Goal: Navigation & Orientation: Find specific page/section

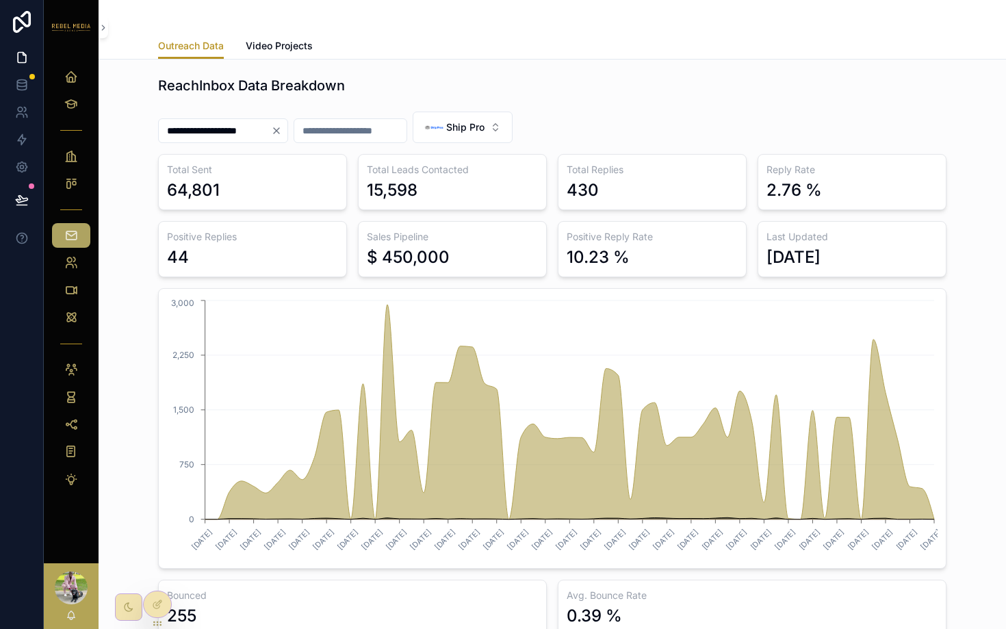
scroll to position [48, 0]
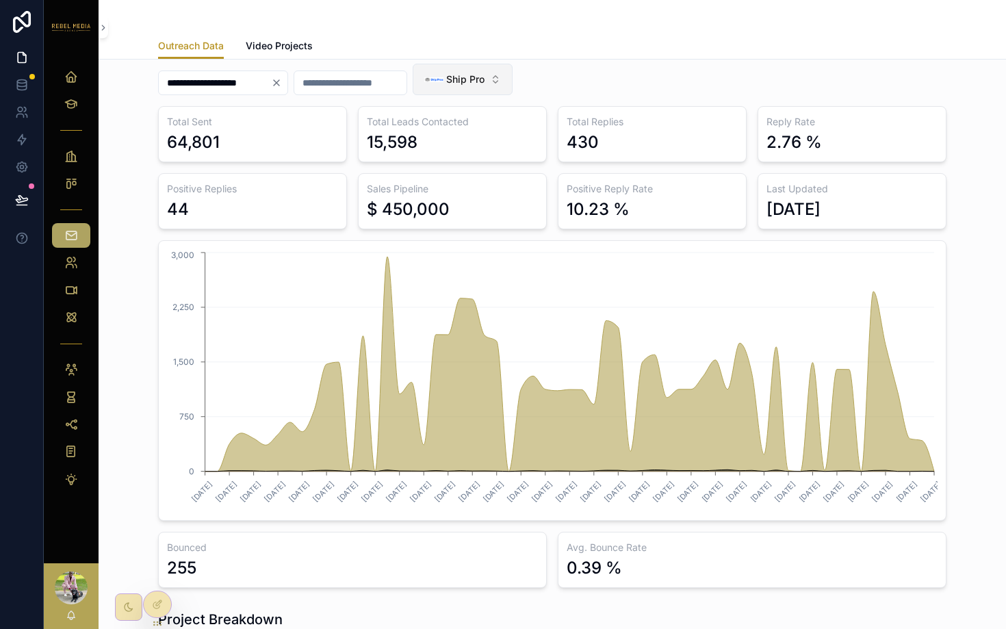
click at [472, 77] on span "Ship Pro" at bounding box center [465, 80] width 38 height 14
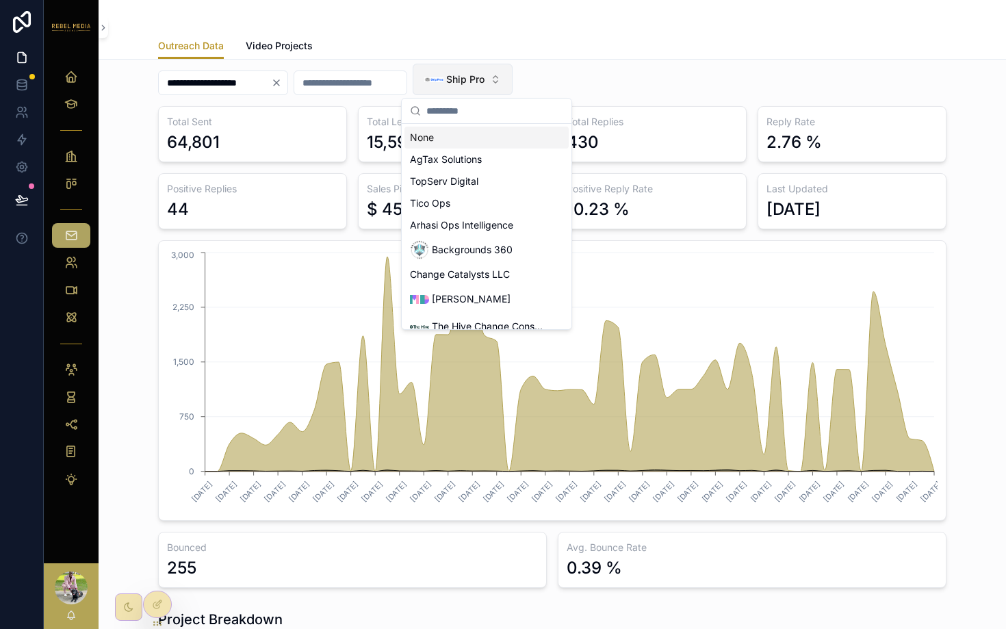
click at [485, 74] on span "Ship Pro" at bounding box center [465, 80] width 38 height 14
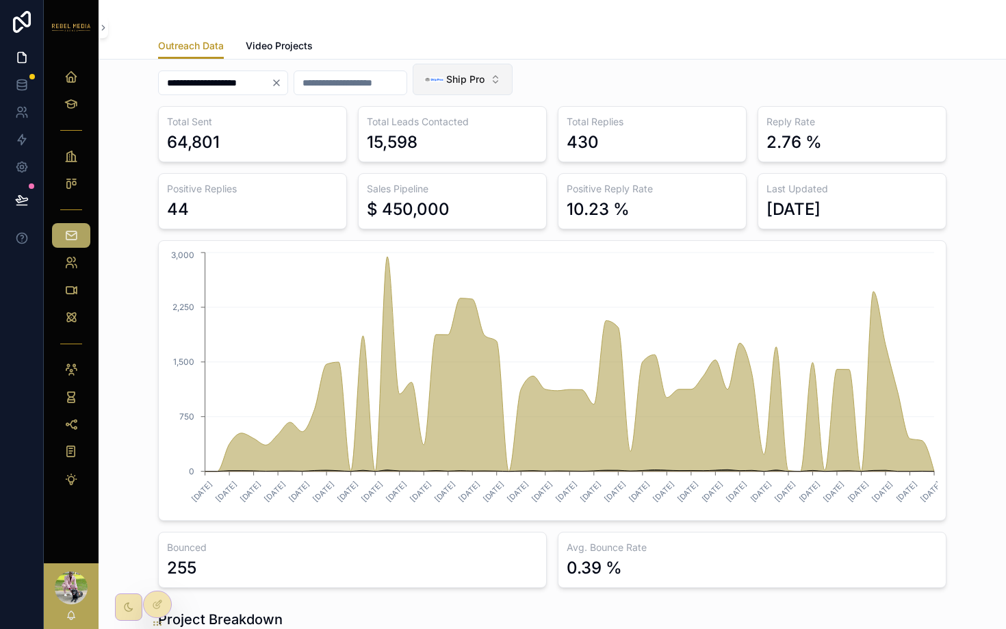
click at [485, 74] on span "Ship Pro" at bounding box center [465, 80] width 38 height 14
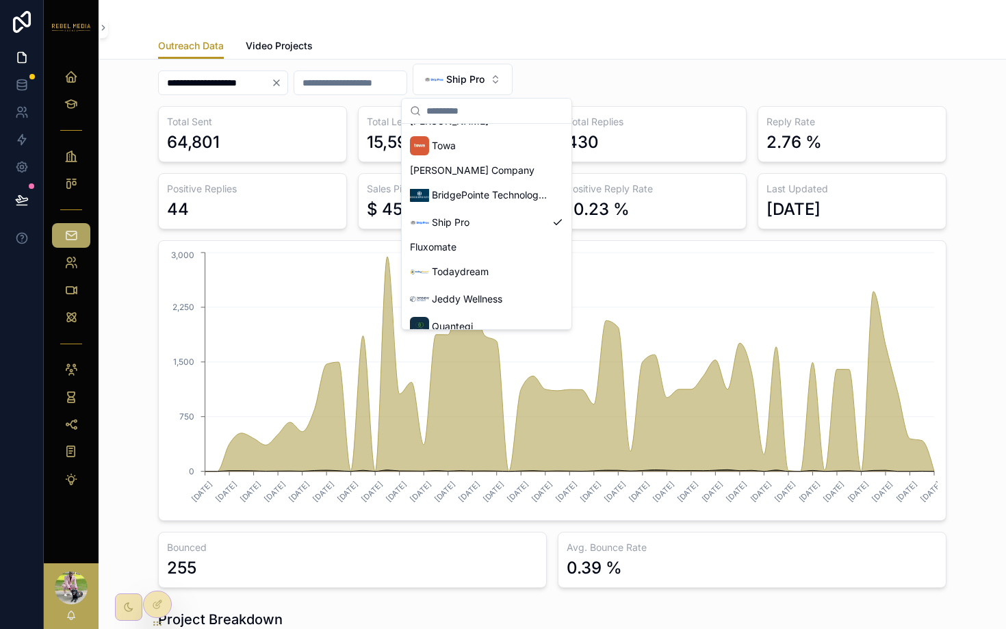
scroll to position [318, 0]
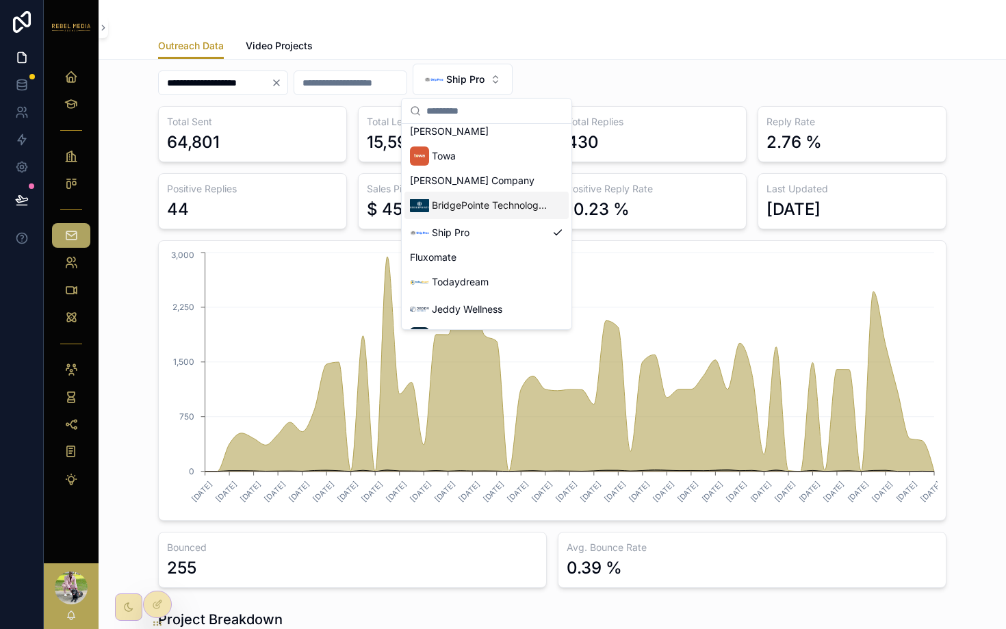
click at [463, 211] on span "BridgePointe Technologies" at bounding box center [489, 206] width 115 height 14
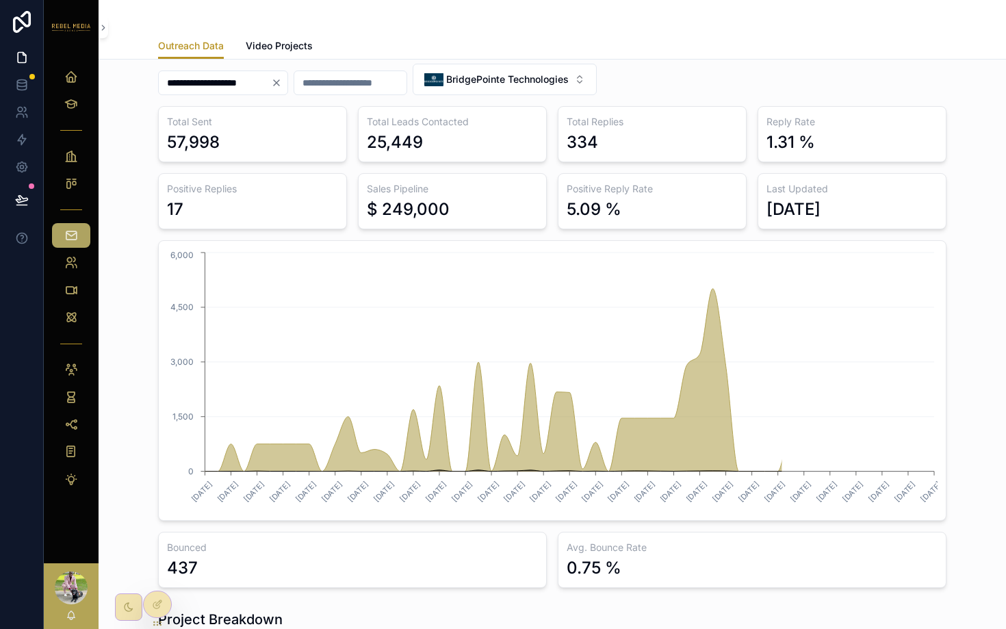
click at [674, 73] on div "**********" at bounding box center [552, 82] width 789 height 48
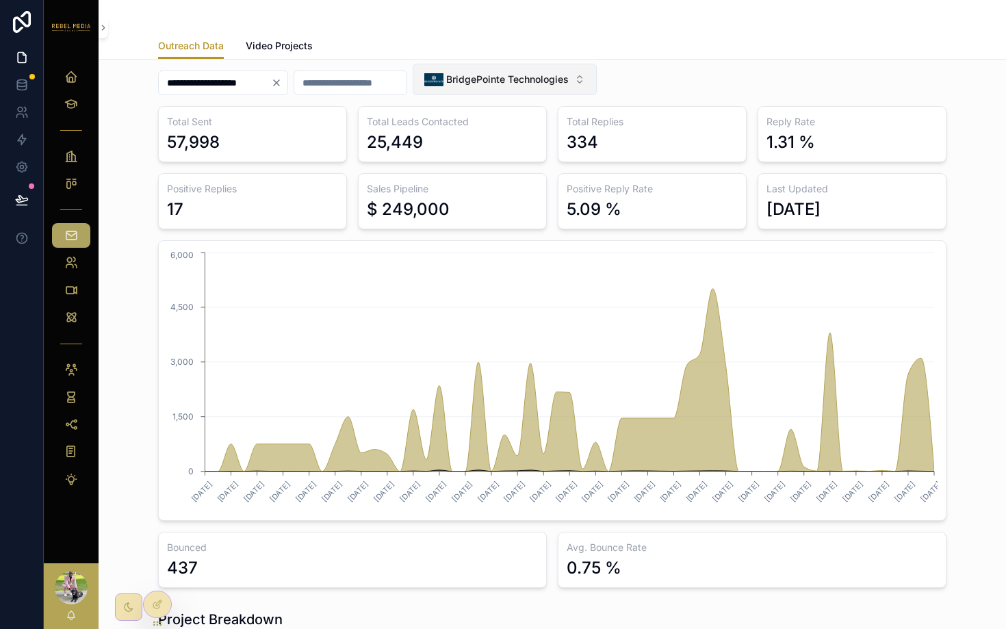
click at [521, 67] on button "BridgePointe Technologies" at bounding box center [505, 79] width 184 height 31
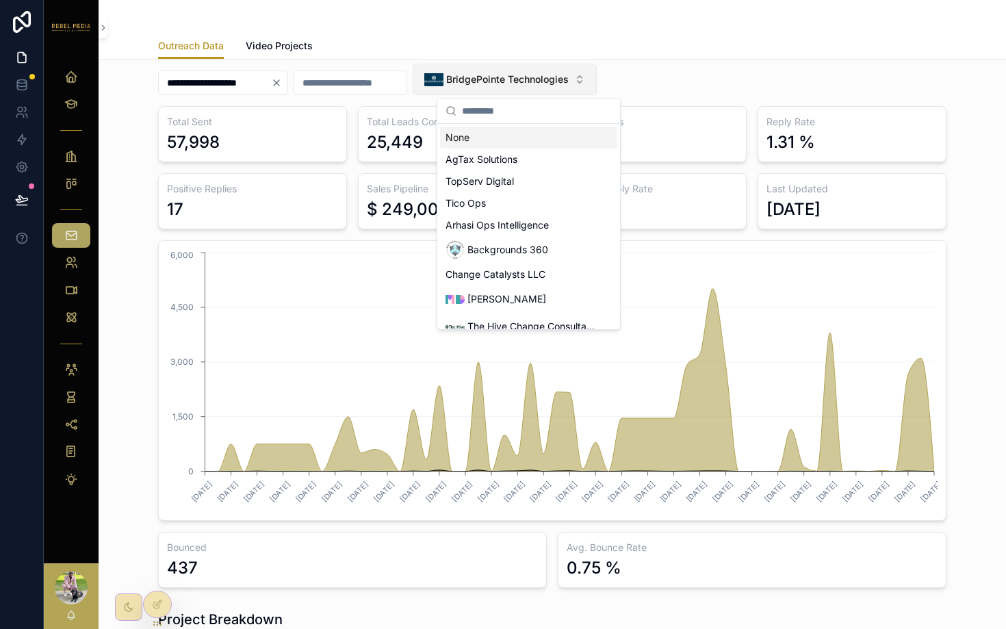
click at [521, 67] on button "BridgePointe Technologies" at bounding box center [505, 79] width 184 height 31
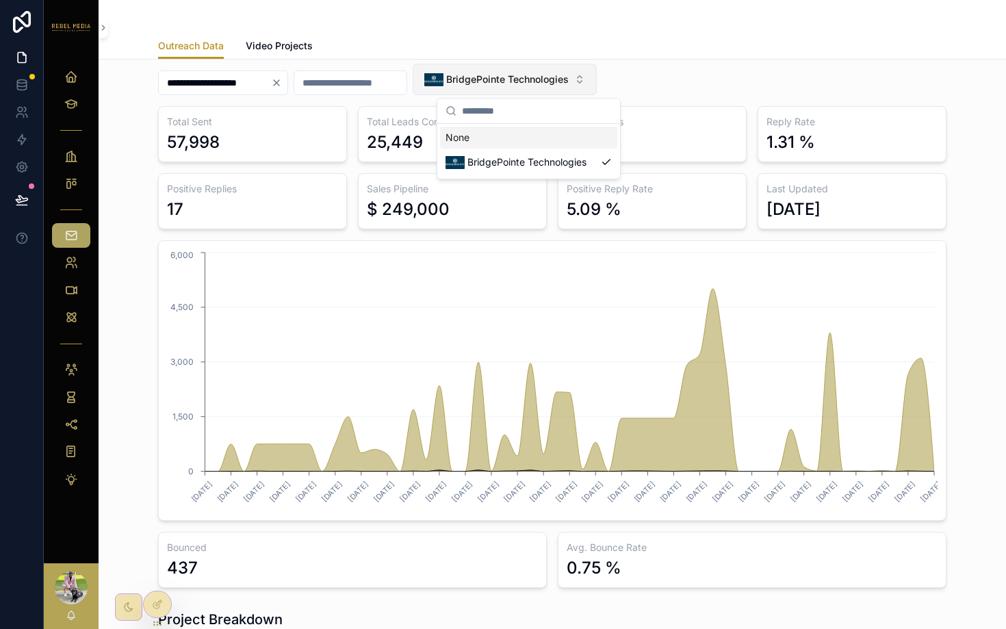
click at [521, 67] on button "BridgePointe Technologies" at bounding box center [505, 79] width 184 height 31
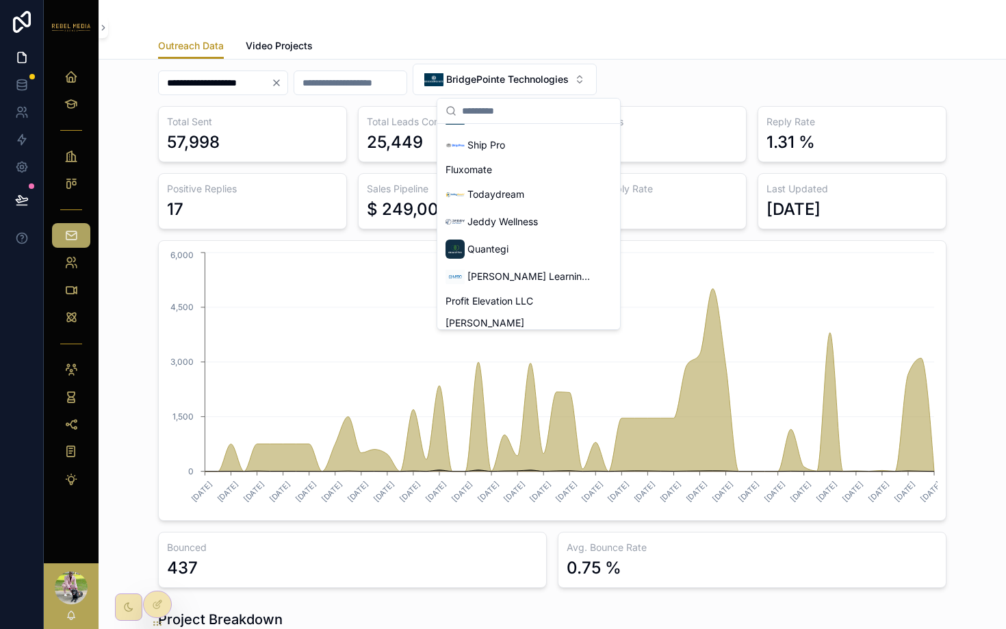
scroll to position [311, 0]
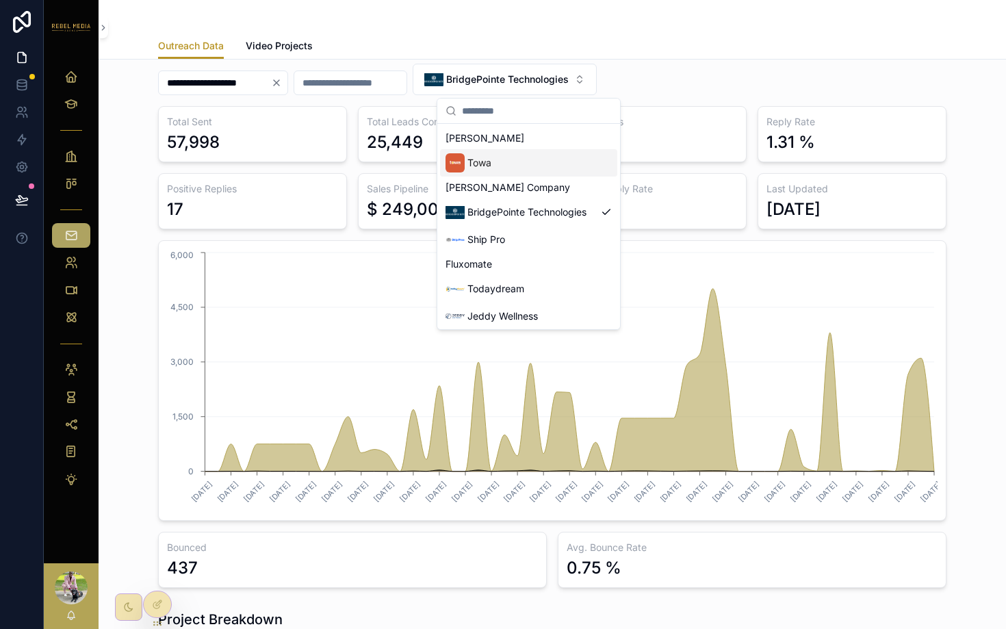
click at [514, 166] on div "Towa" at bounding box center [528, 162] width 177 height 27
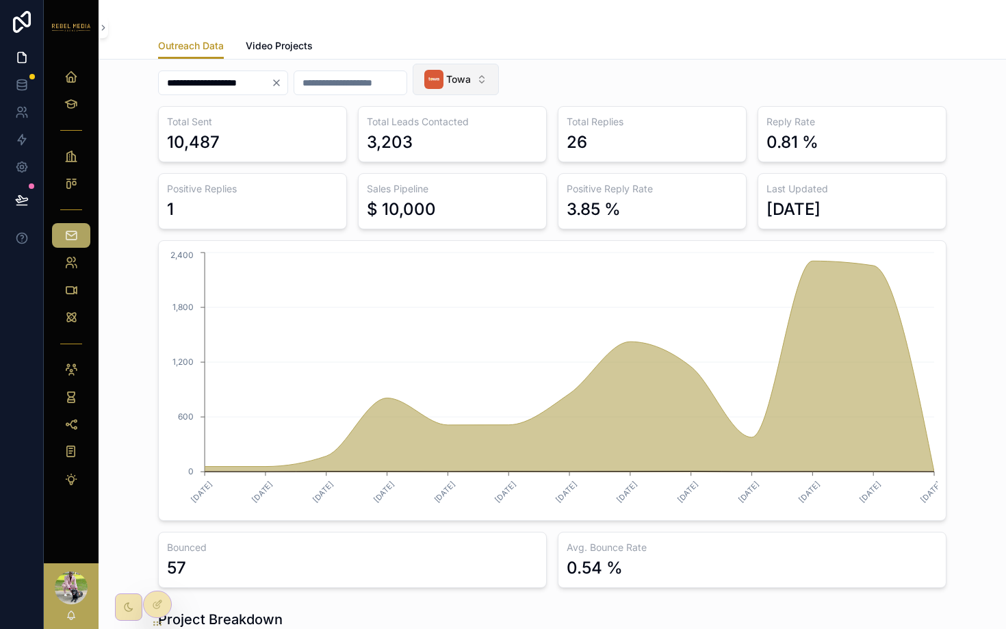
click at [471, 70] on div "Towa" at bounding box center [447, 79] width 47 height 19
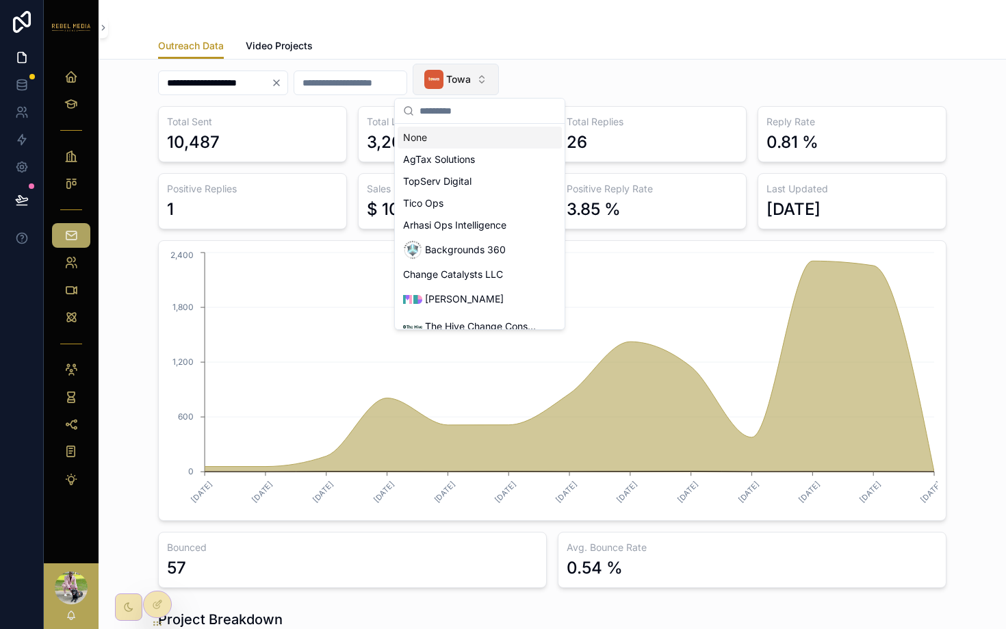
click at [471, 70] on div "Towa" at bounding box center [447, 79] width 47 height 19
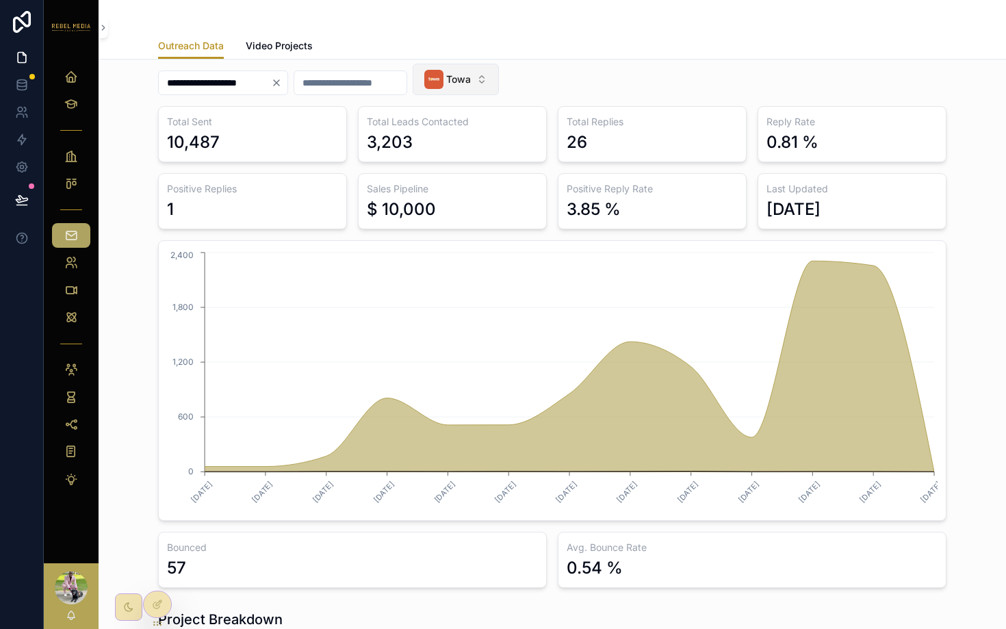
click at [471, 84] on span "Towa" at bounding box center [458, 80] width 25 height 14
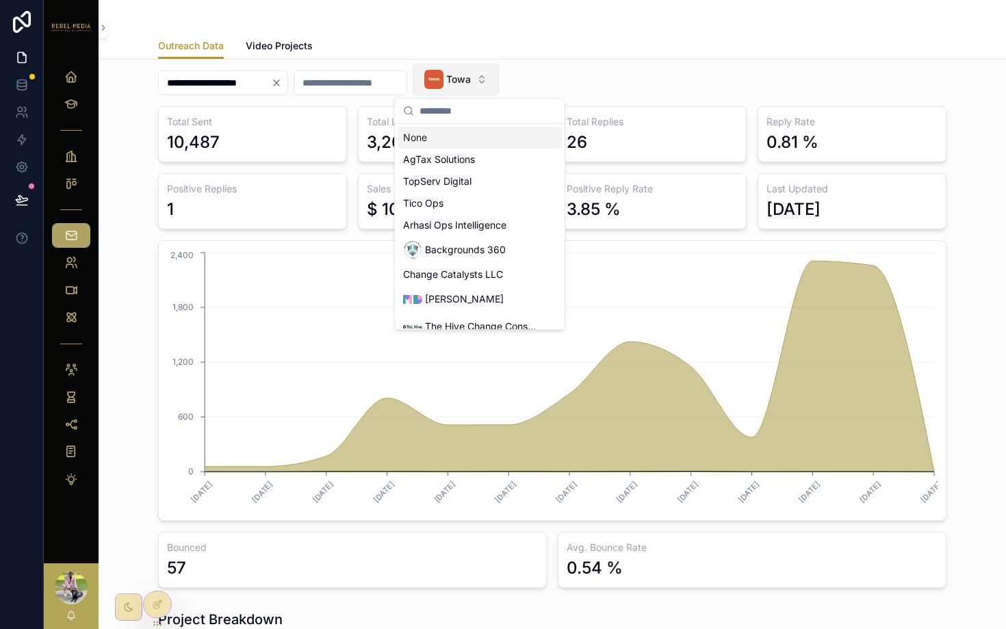
click at [471, 84] on span "Towa" at bounding box center [458, 80] width 25 height 14
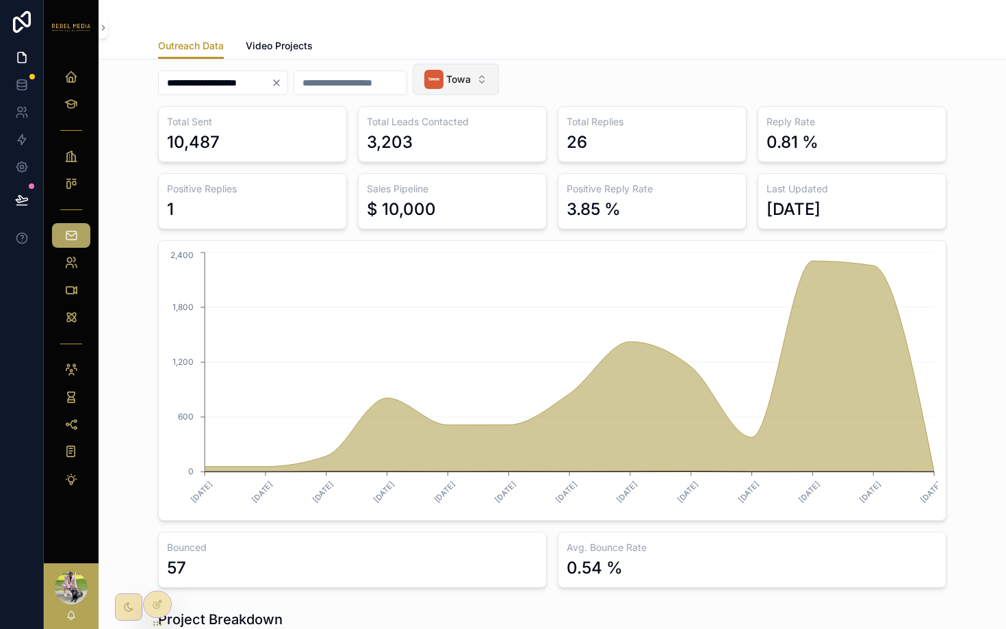
click at [471, 84] on span "Towa" at bounding box center [458, 80] width 25 height 14
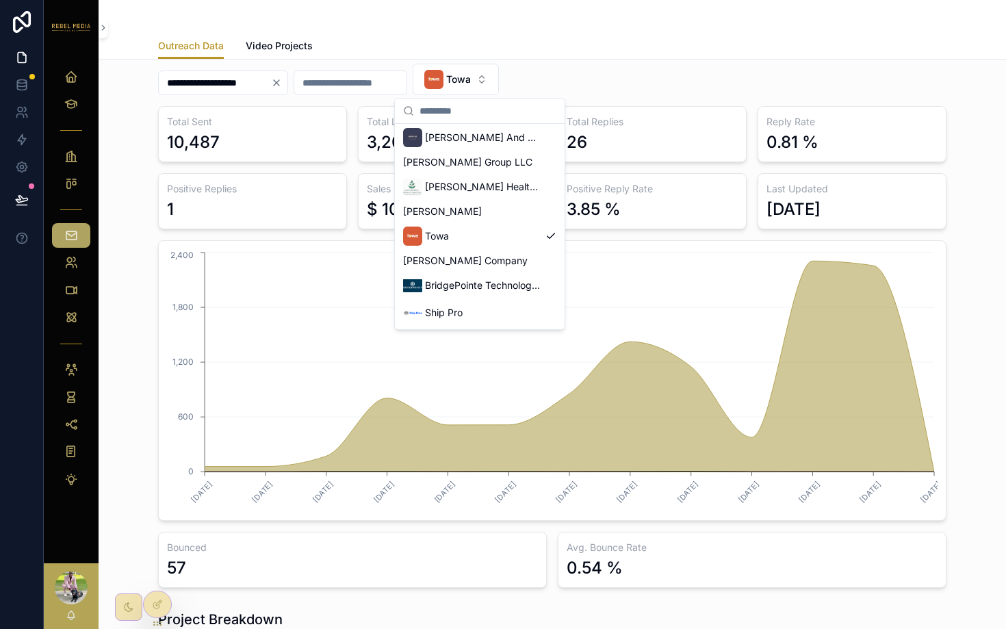
scroll to position [239, 0]
click at [471, 209] on span "[PERSON_NAME]" at bounding box center [442, 211] width 79 height 14
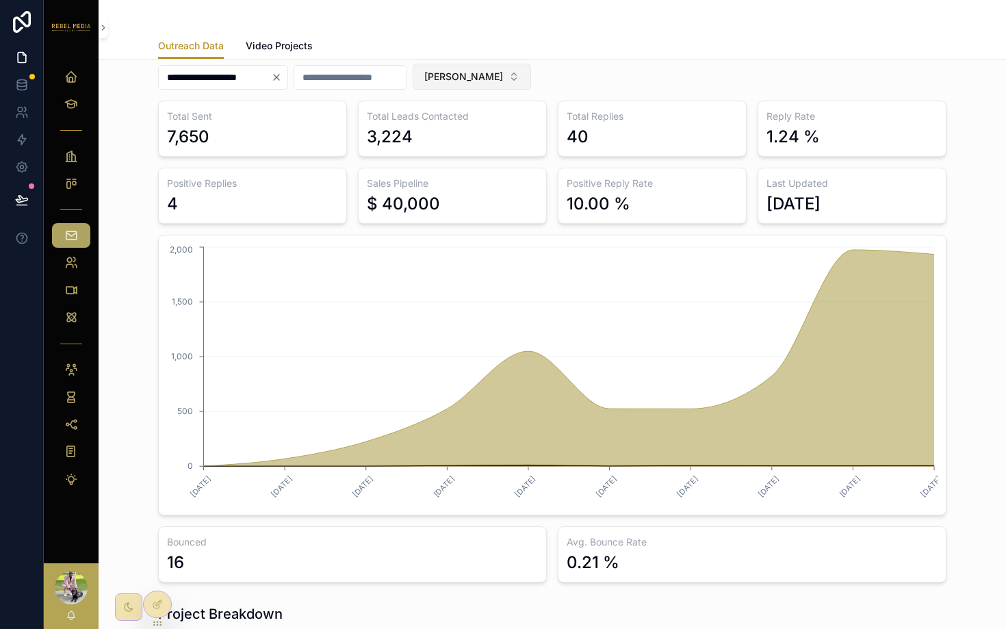
click at [480, 68] on button "[PERSON_NAME]" at bounding box center [472, 77] width 118 height 26
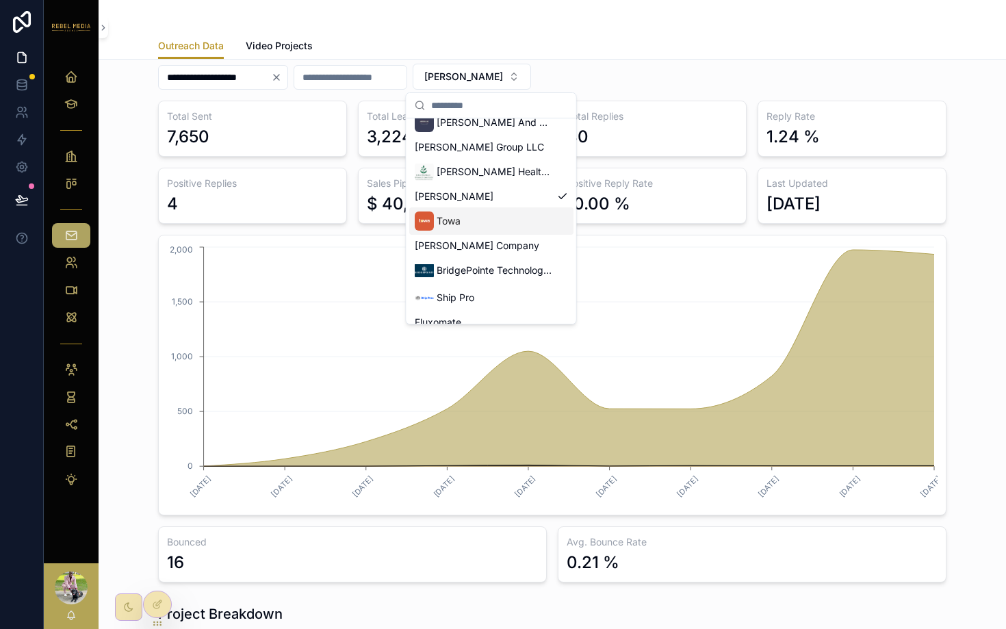
scroll to position [238, 0]
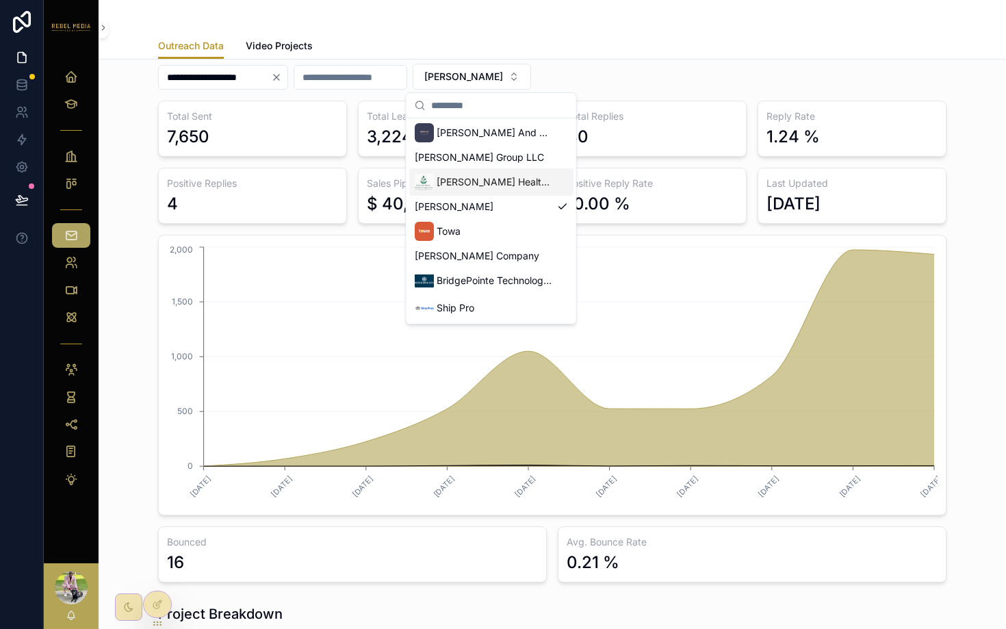
click at [472, 187] on span "[PERSON_NAME] Healthcare Advisors" at bounding box center [494, 182] width 115 height 14
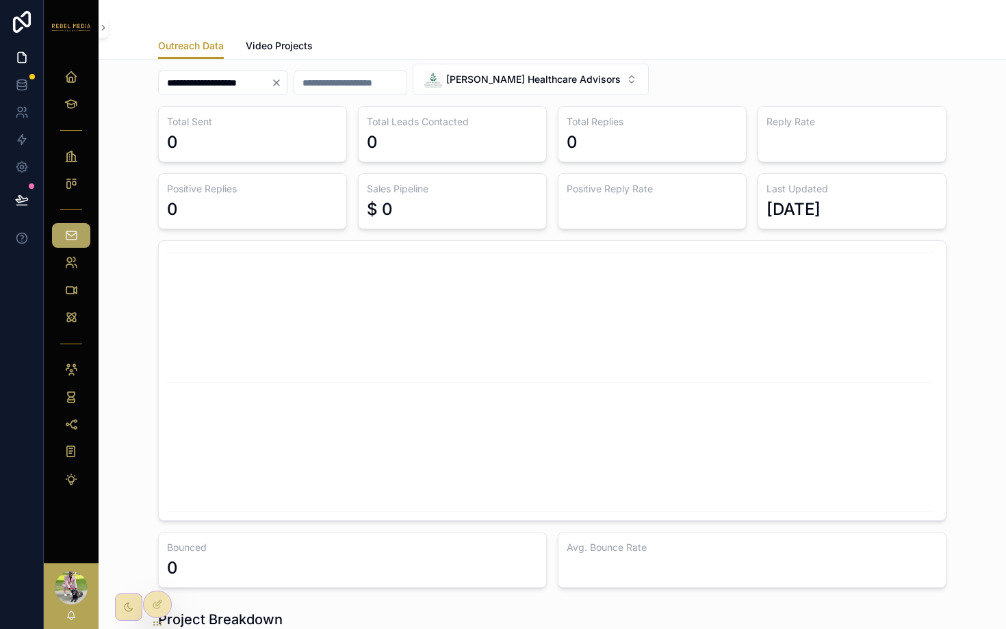
click at [664, 76] on div "**********" at bounding box center [552, 82] width 789 height 48
click at [601, 77] on button "[PERSON_NAME] Healthcare Advisors" at bounding box center [531, 79] width 236 height 31
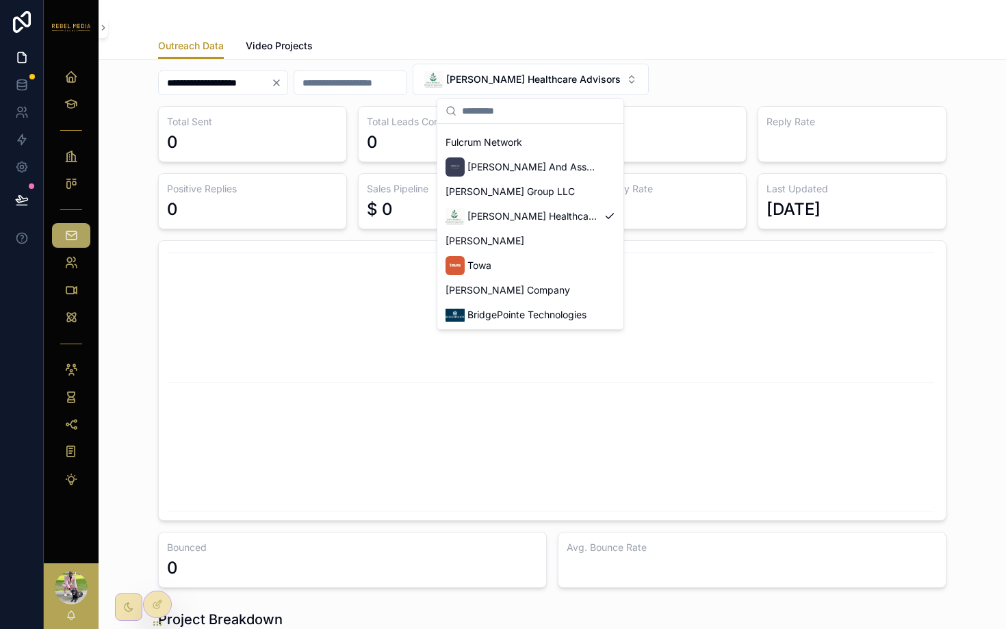
scroll to position [207, 0]
click at [533, 196] on span "[PERSON_NAME] Group LLC" at bounding box center [510, 193] width 129 height 14
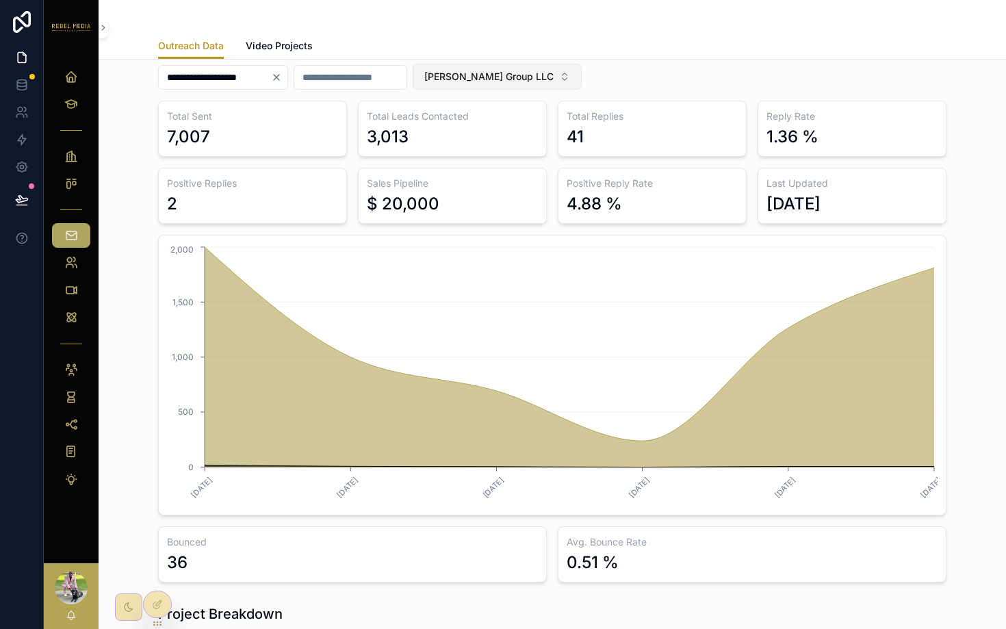
click at [543, 68] on button "[PERSON_NAME] Group LLC" at bounding box center [497, 77] width 169 height 26
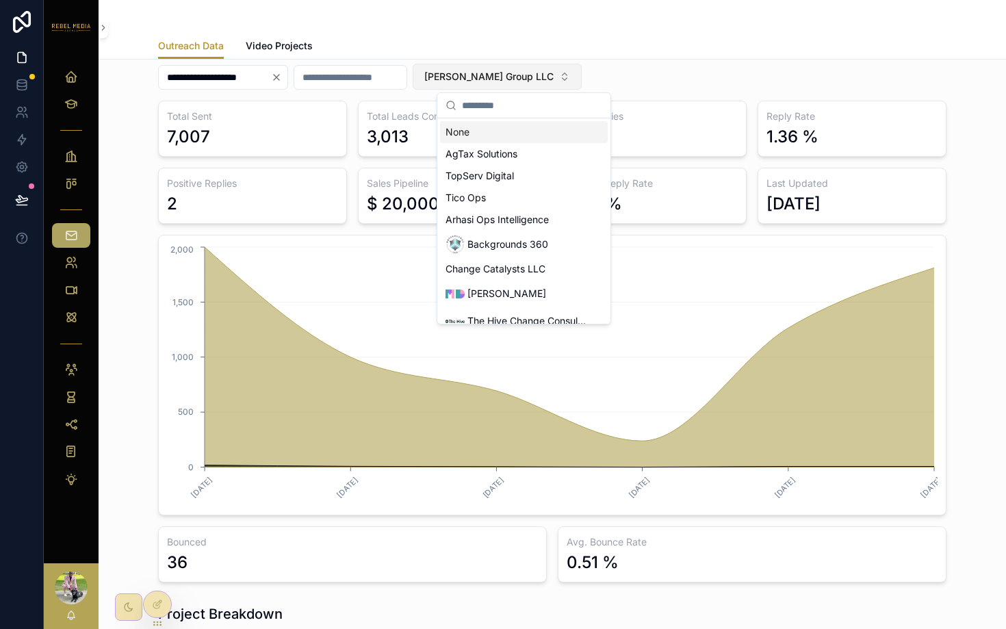
click at [543, 68] on button "[PERSON_NAME] Group LLC" at bounding box center [497, 77] width 169 height 26
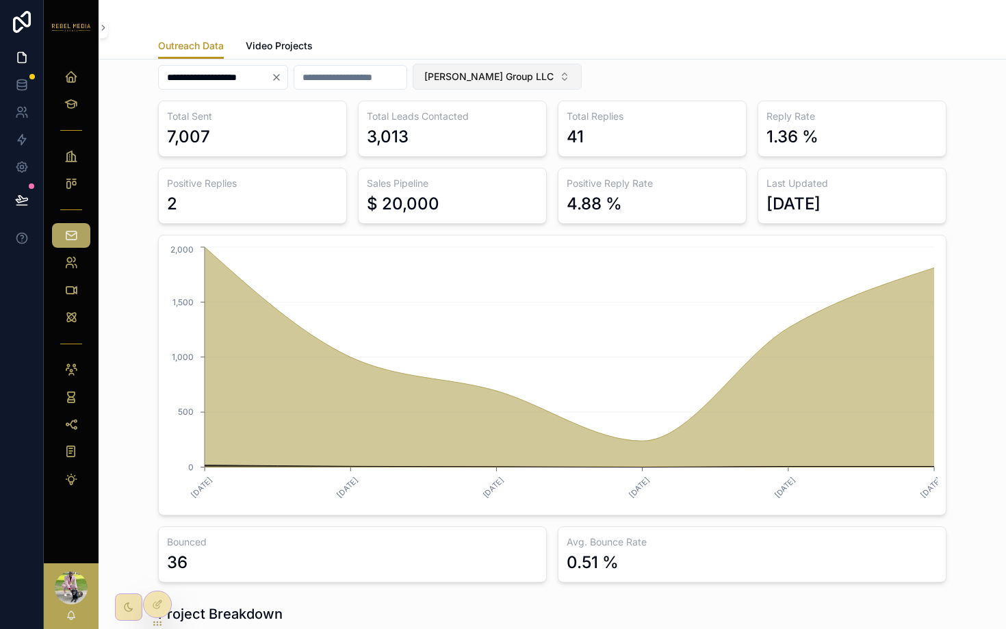
click at [543, 68] on button "[PERSON_NAME] Group LLC" at bounding box center [497, 77] width 169 height 26
click at [771, 94] on div "**********" at bounding box center [552, 79] width 789 height 42
click at [535, 67] on button "[PERSON_NAME] Group LLC" at bounding box center [497, 77] width 169 height 26
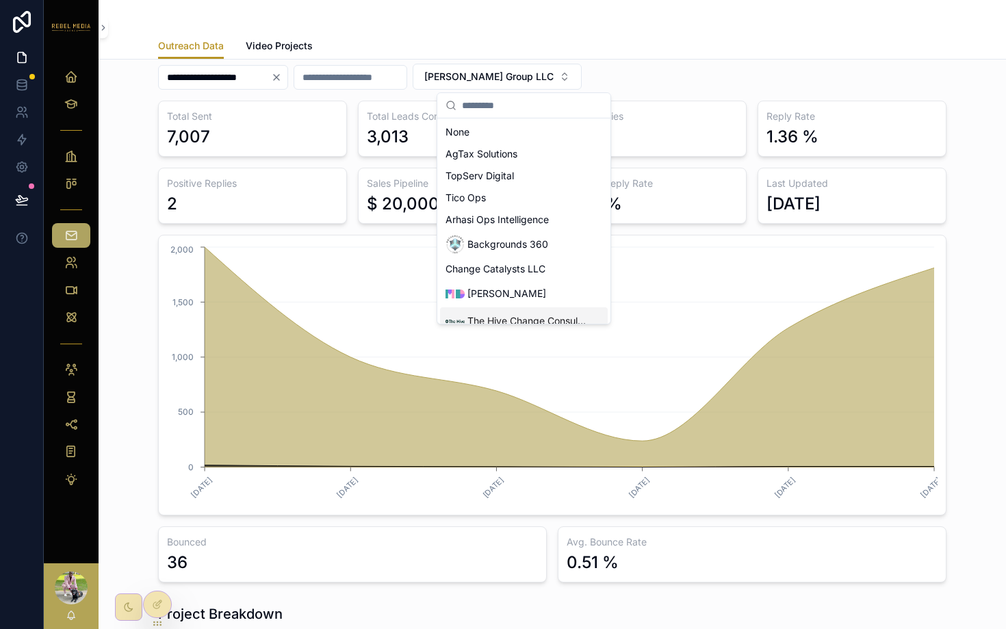
click at [658, 113] on h3 "Total Replies" at bounding box center [652, 117] width 171 height 14
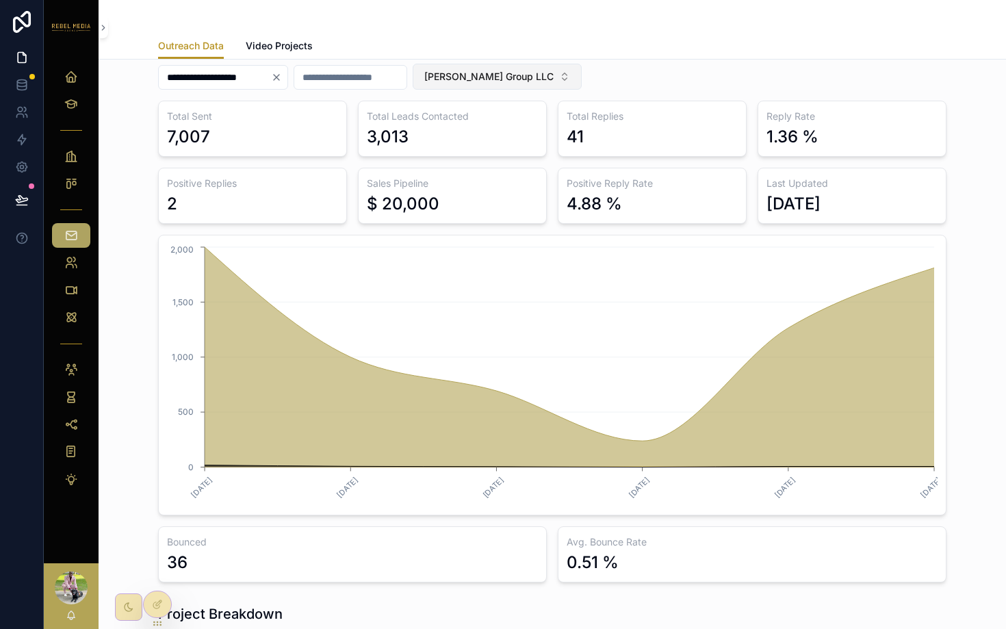
click at [543, 81] on span "[PERSON_NAME] Group LLC" at bounding box center [488, 77] width 129 height 14
click at [682, 66] on div "**********" at bounding box center [552, 79] width 789 height 42
click at [582, 74] on button "[PERSON_NAME] Group LLC" at bounding box center [497, 77] width 169 height 26
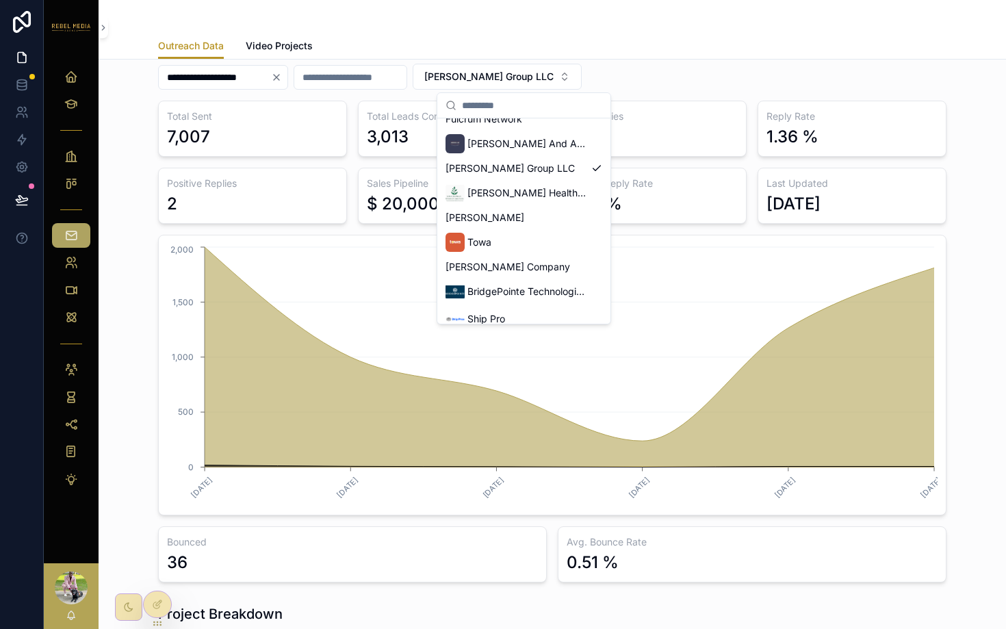
scroll to position [200, 0]
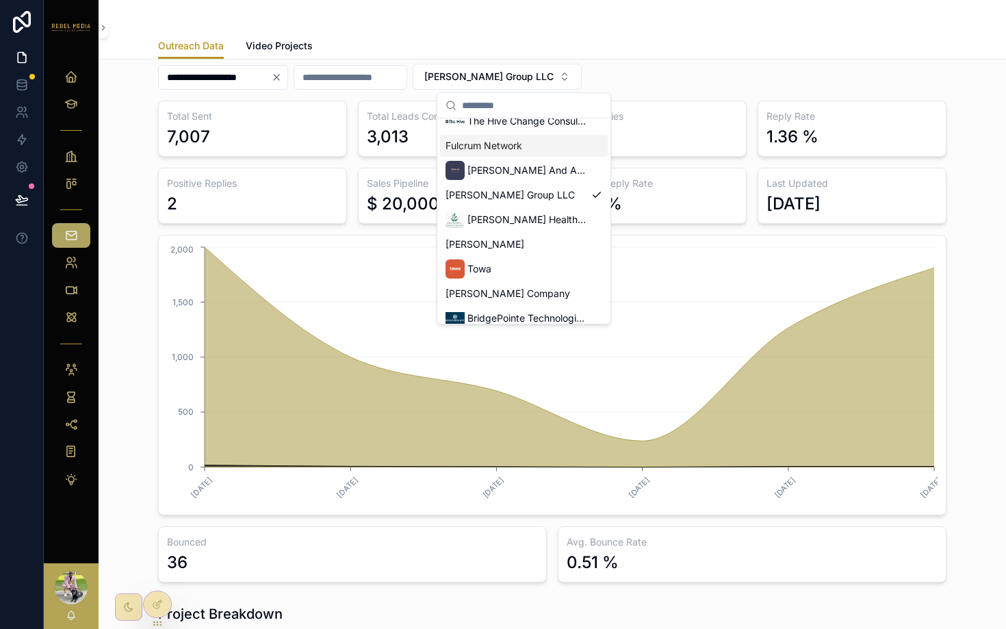
click at [721, 103] on div "Total Replies 41" at bounding box center [652, 129] width 189 height 56
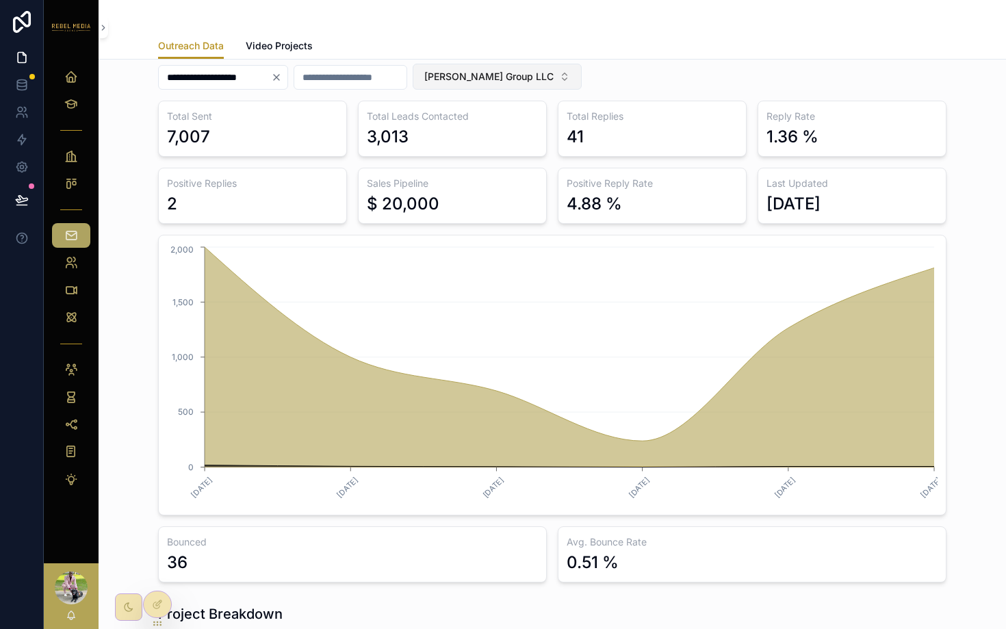
click at [569, 69] on button "[PERSON_NAME] Group LLC" at bounding box center [497, 77] width 169 height 26
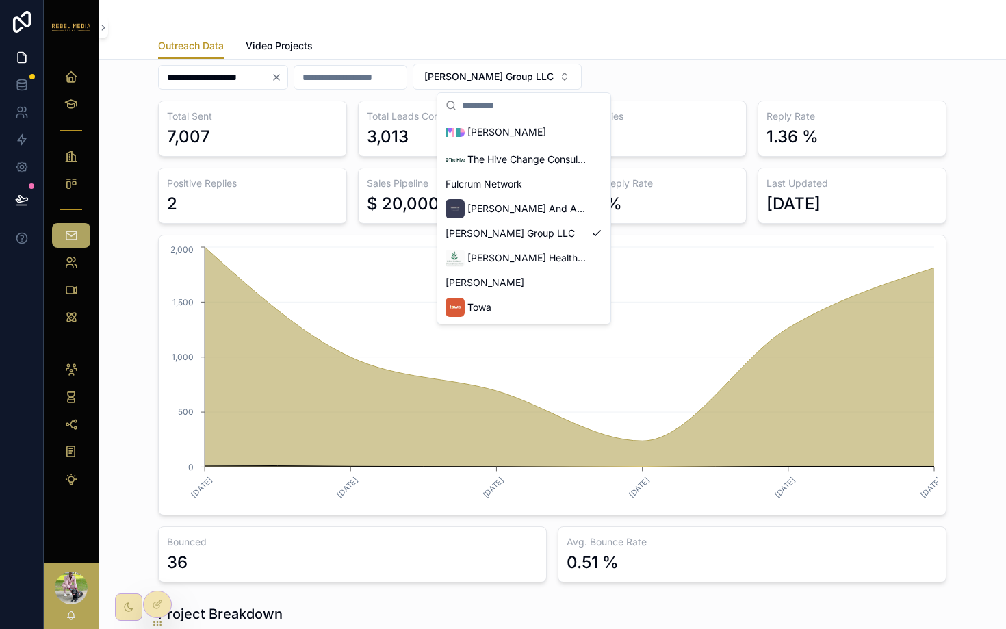
scroll to position [156, 0]
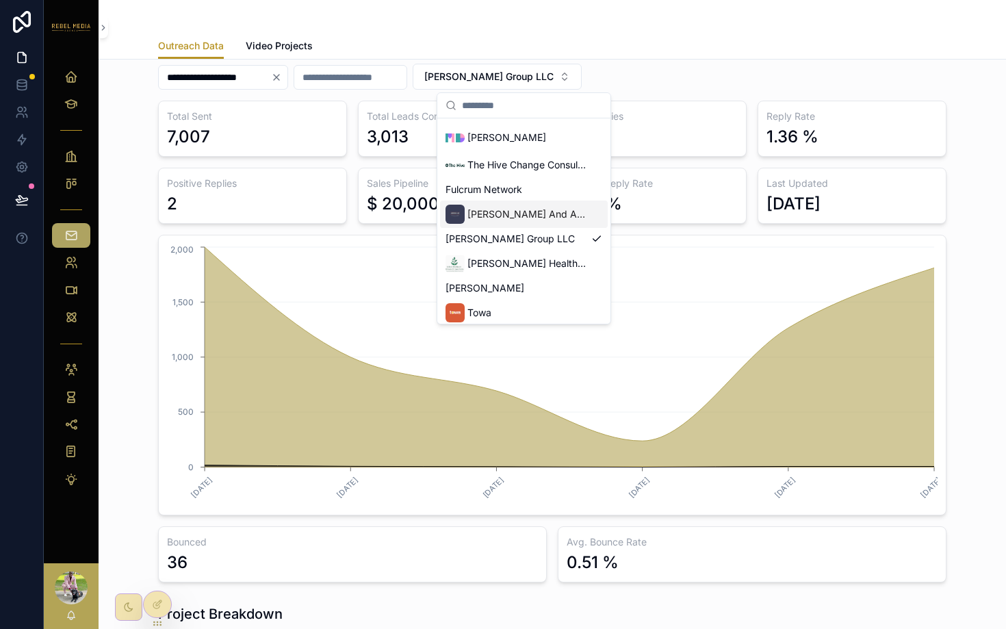
click at [527, 220] on span "[PERSON_NAME] And Associates" at bounding box center [527, 214] width 118 height 14
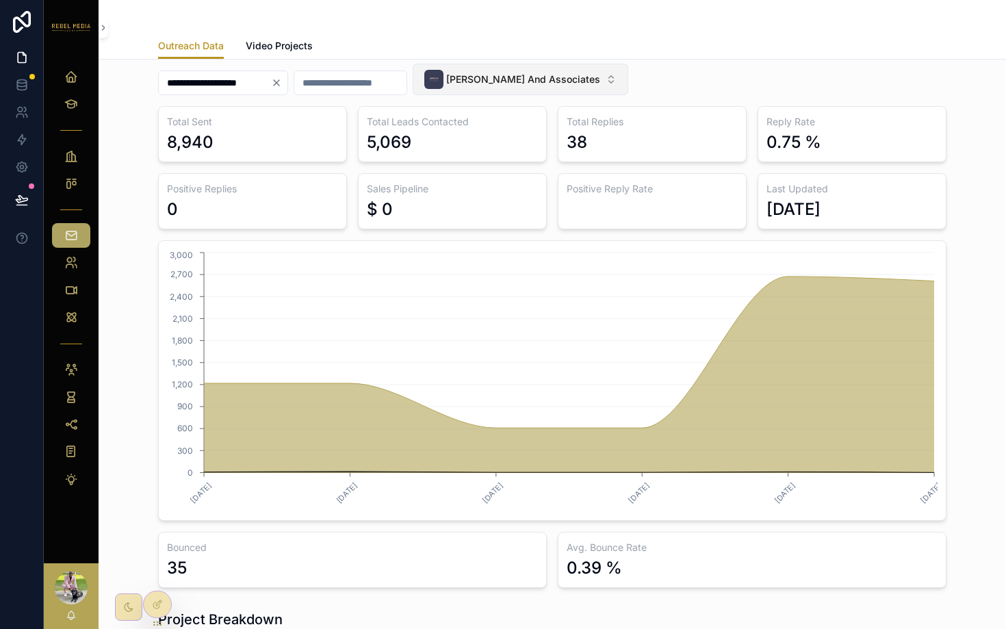
click at [509, 79] on span "[PERSON_NAME] And Associates" at bounding box center [523, 80] width 154 height 14
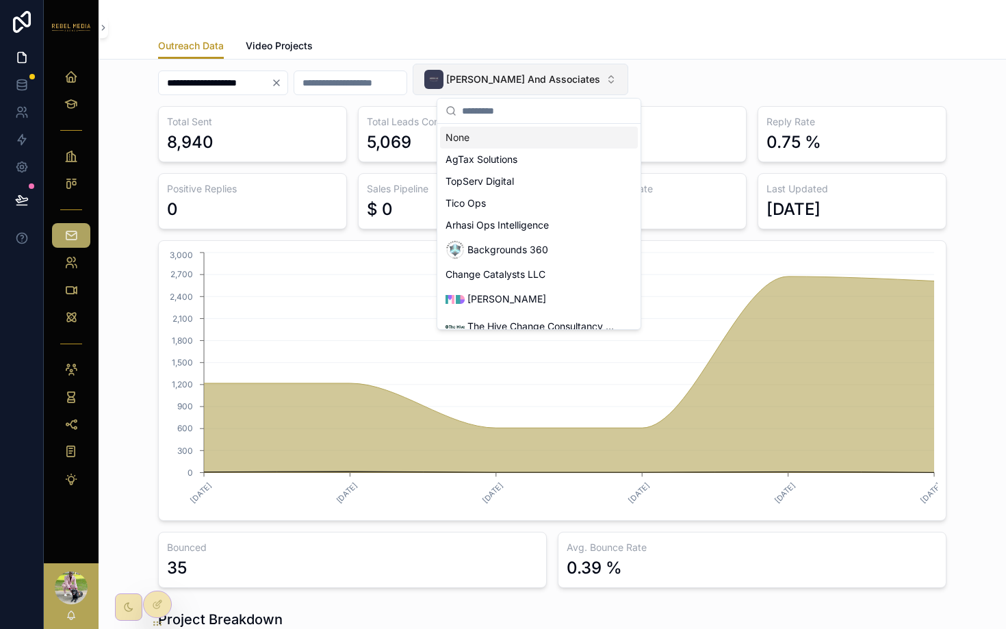
click at [509, 79] on span "[PERSON_NAME] And Associates" at bounding box center [523, 80] width 154 height 14
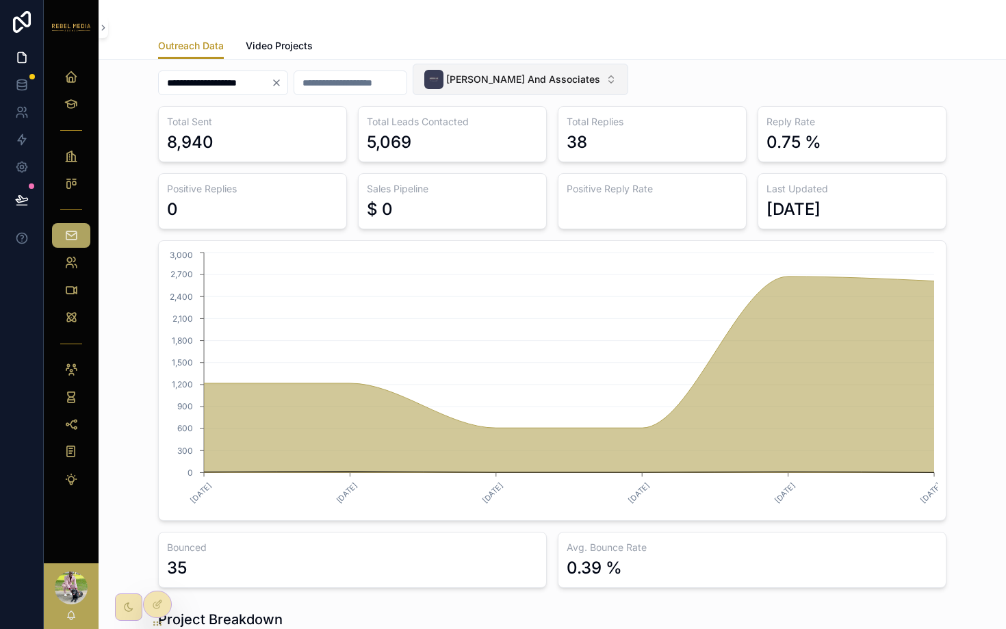
click at [509, 79] on span "[PERSON_NAME] And Associates" at bounding box center [523, 80] width 154 height 14
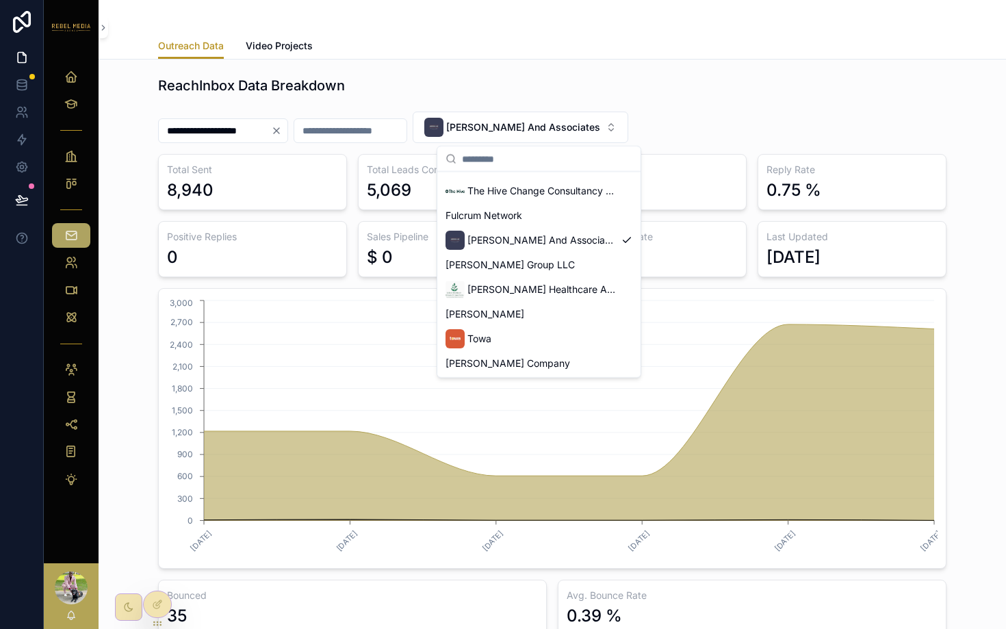
scroll to position [127, 0]
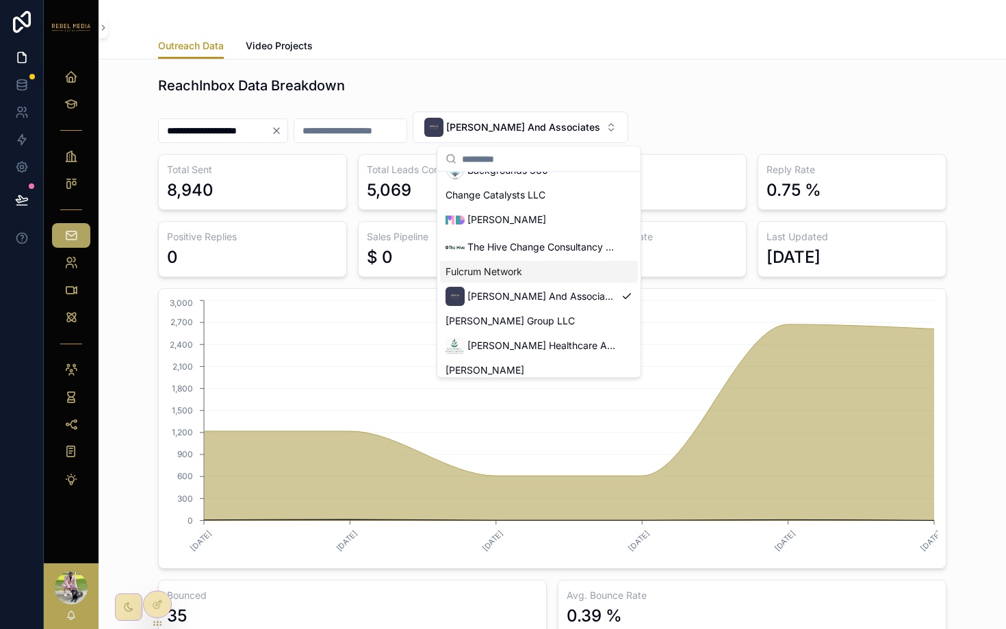
drag, startPoint x: 505, startPoint y: 268, endPoint x: 669, endPoint y: 28, distance: 290.5
click at [505, 268] on span "Fulcrum Network" at bounding box center [484, 272] width 77 height 14
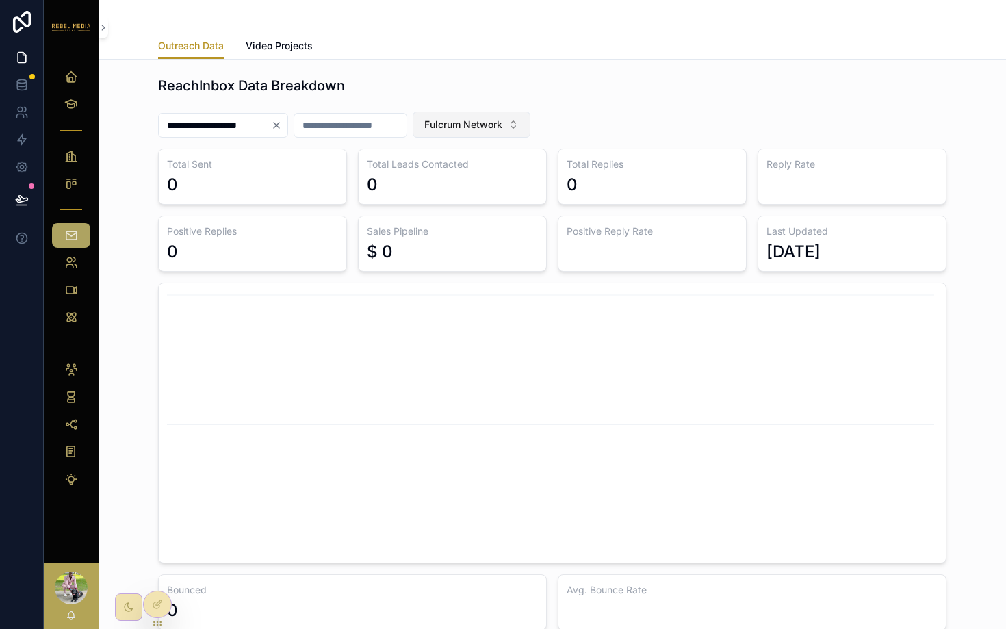
click at [502, 125] on span "Fulcrum Network" at bounding box center [463, 125] width 78 height 14
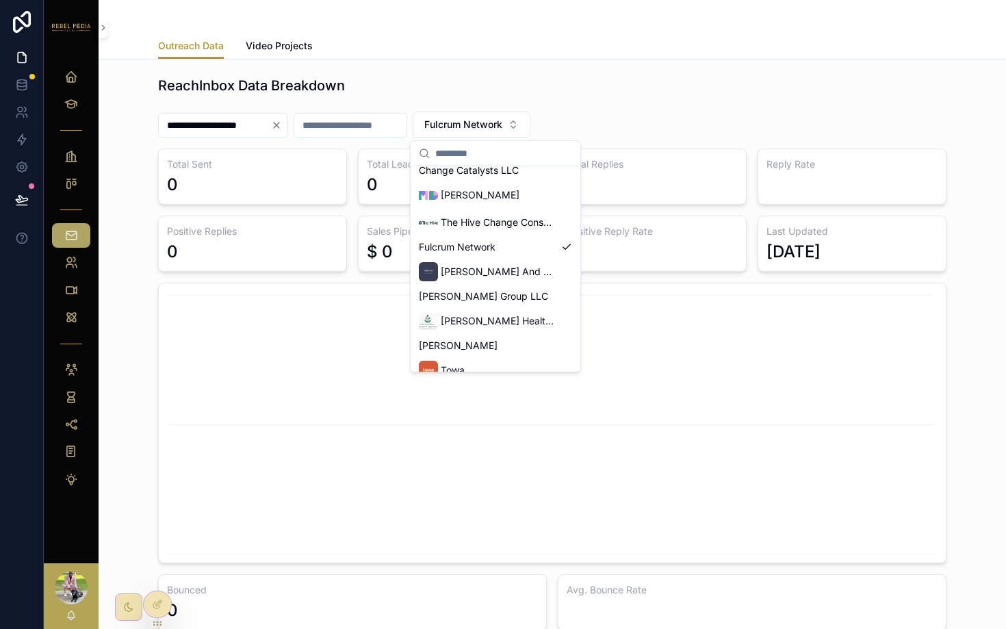
scroll to position [108, 0]
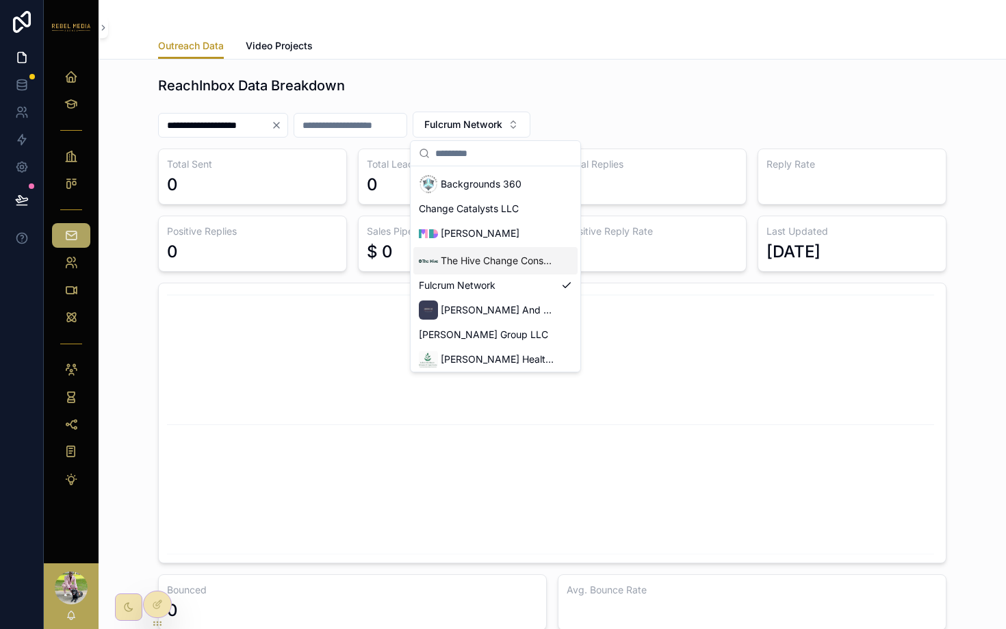
click at [488, 254] on span "The Hive Change Consultancy Ltd" at bounding box center [498, 261] width 115 height 14
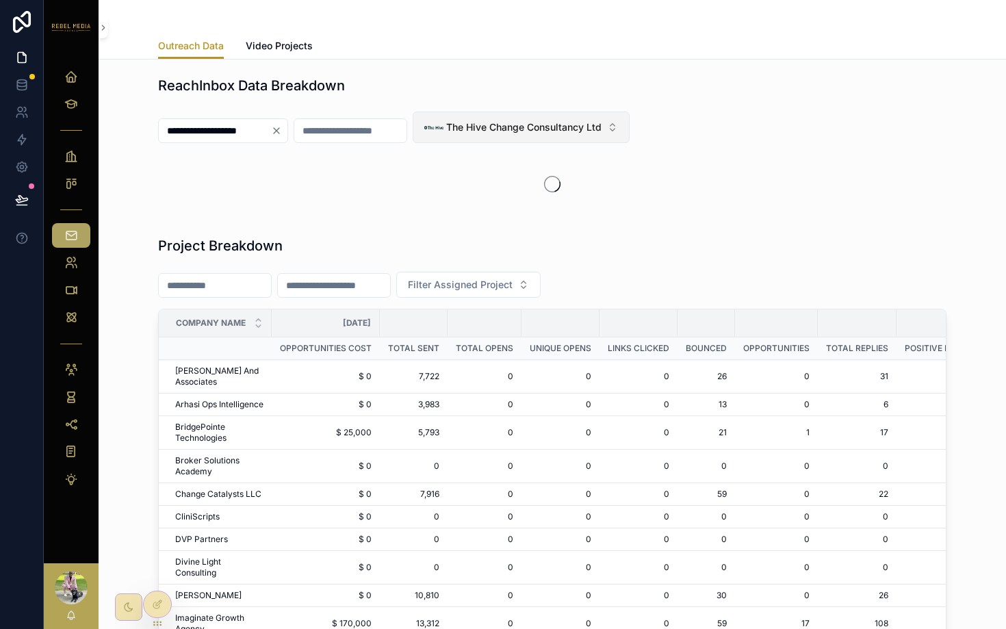
click at [528, 132] on span "The Hive Change Consultancy Ltd" at bounding box center [523, 127] width 155 height 14
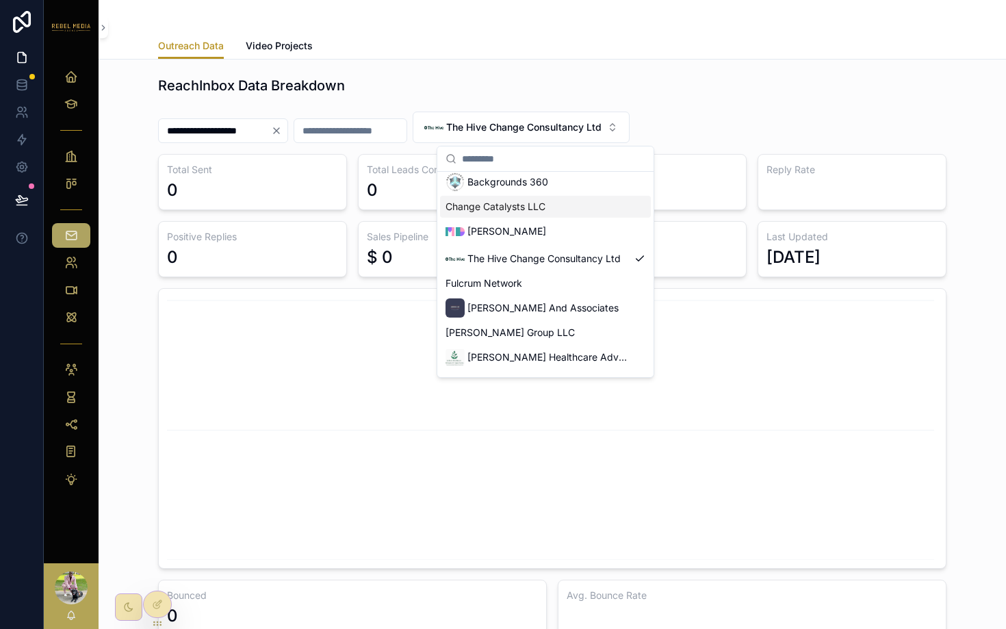
scroll to position [71, 0]
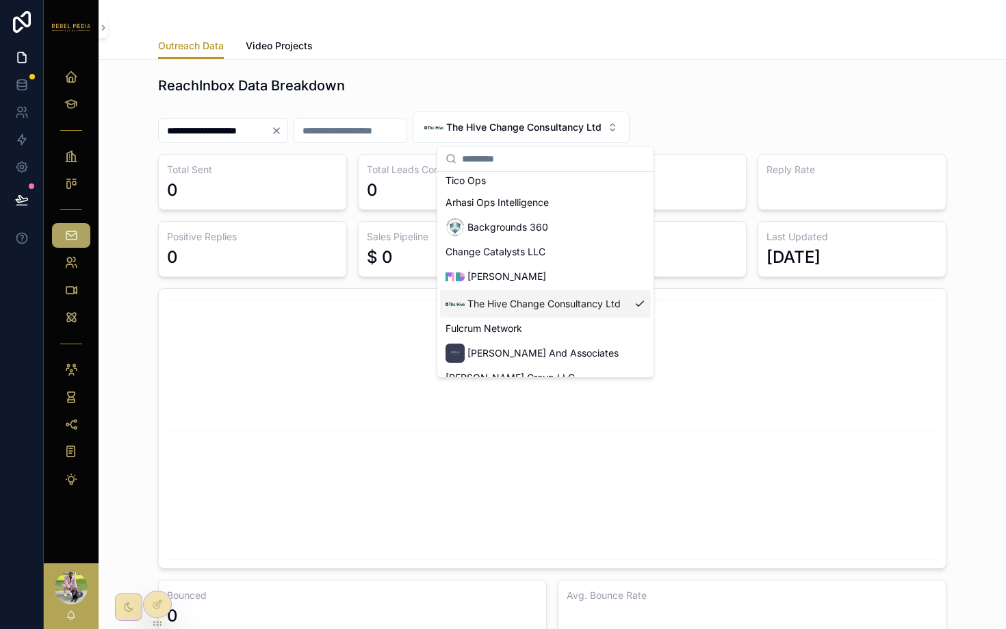
click at [495, 287] on div "[PERSON_NAME]" at bounding box center [545, 276] width 211 height 27
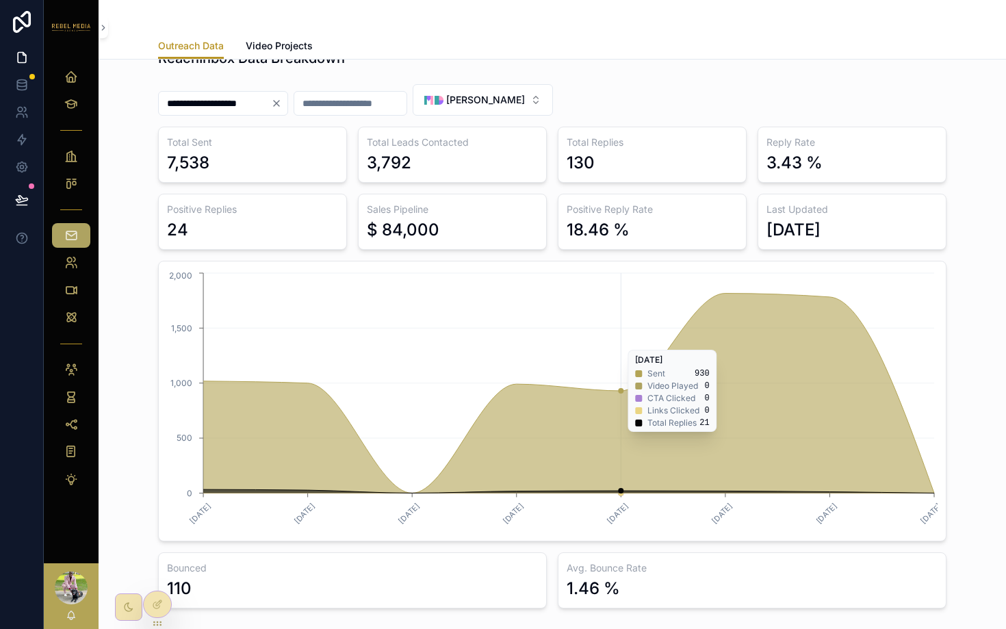
scroll to position [39, 0]
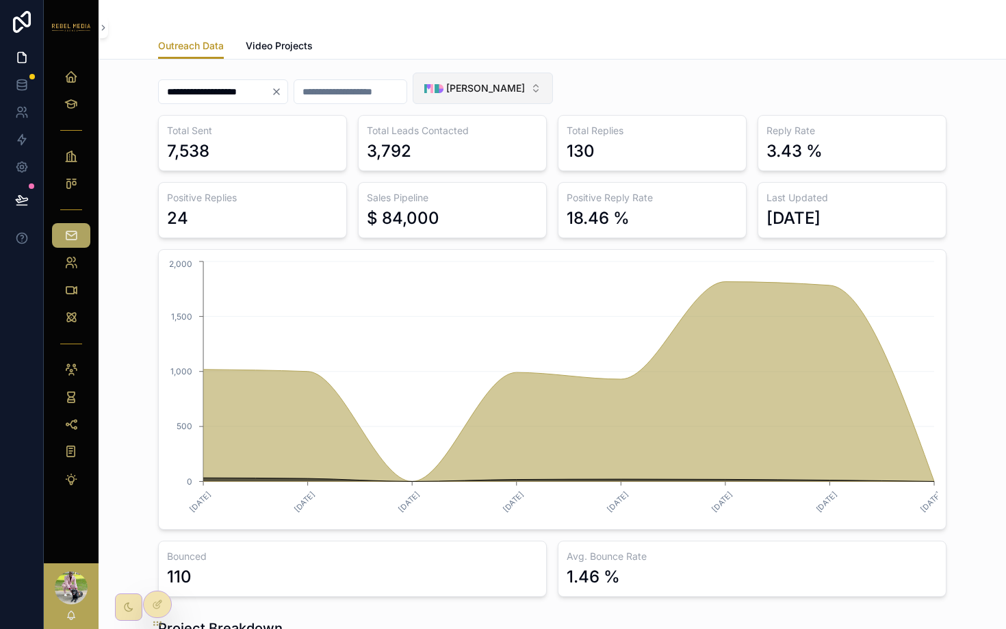
click at [479, 76] on button "[PERSON_NAME]" at bounding box center [483, 88] width 140 height 31
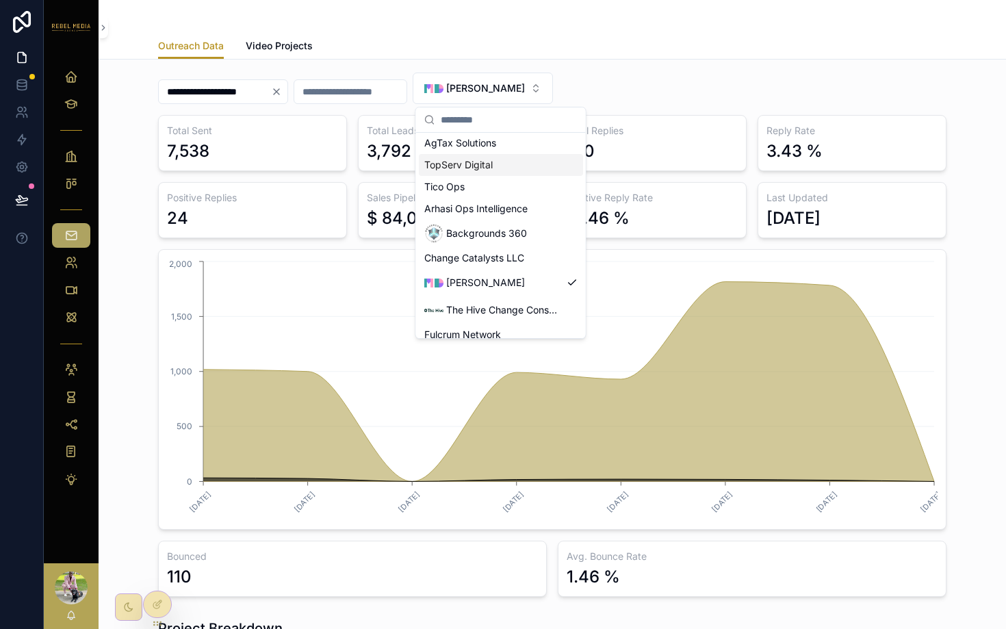
scroll to position [27, 0]
click at [498, 258] on span "Change Catalysts LLC" at bounding box center [474, 257] width 100 height 14
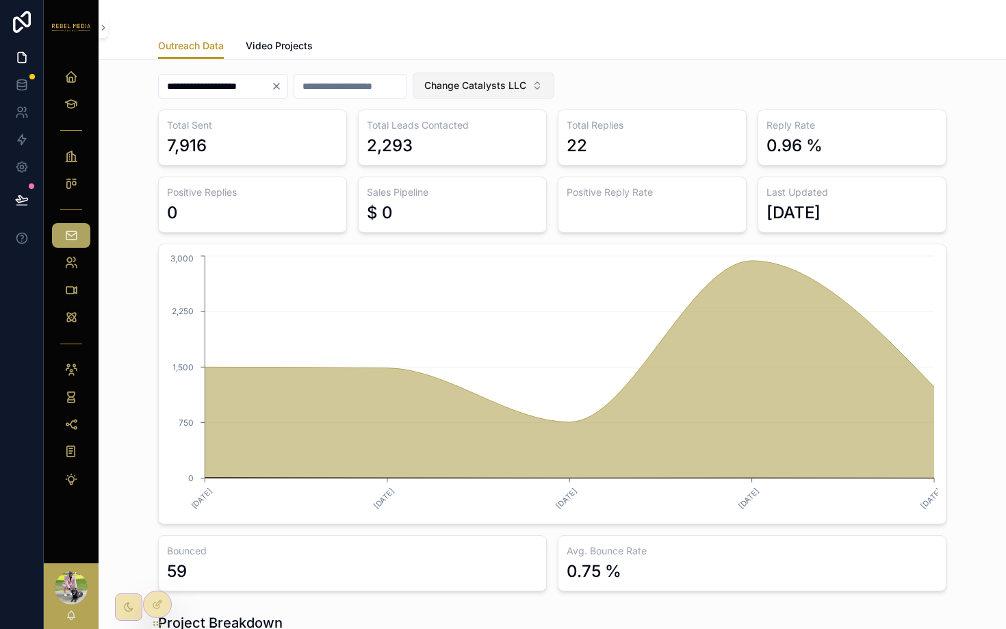
click at [507, 85] on span "Change Catalysts LLC" at bounding box center [475, 86] width 102 height 14
click at [610, 81] on div "**********" at bounding box center [552, 88] width 789 height 42
click at [524, 77] on button "Change Catalysts LLC" at bounding box center [484, 86] width 142 height 26
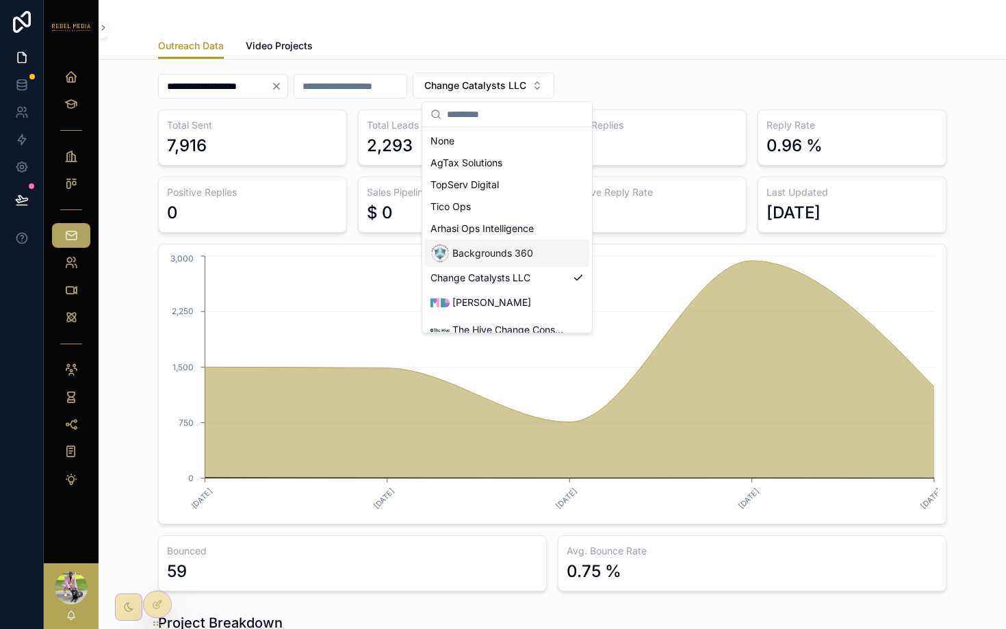
click at [488, 251] on span "Backgrounds 360" at bounding box center [492, 253] width 81 height 14
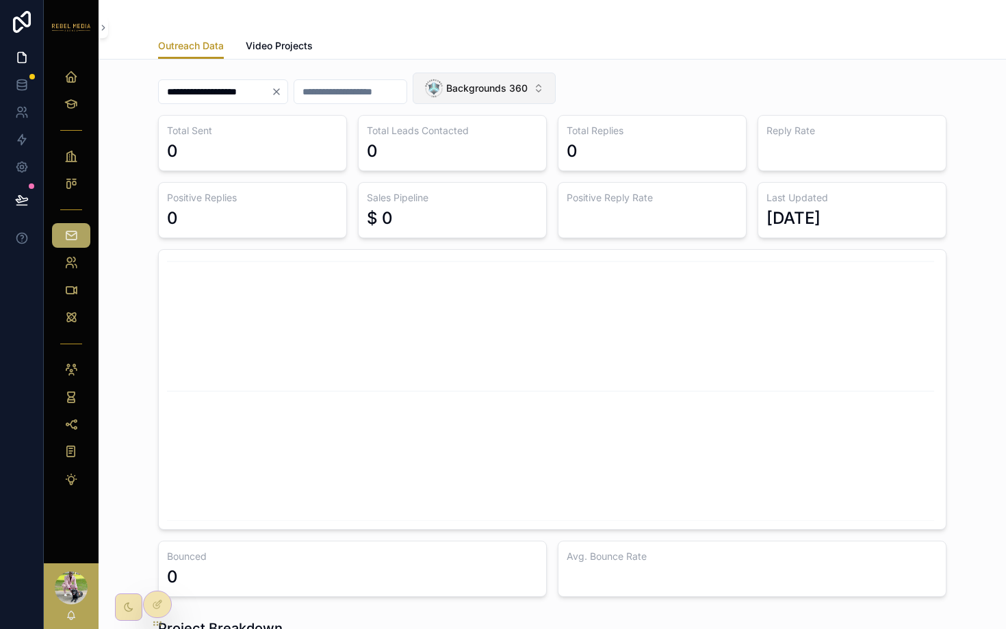
click at [511, 88] on span "Backgrounds 360" at bounding box center [486, 88] width 81 height 14
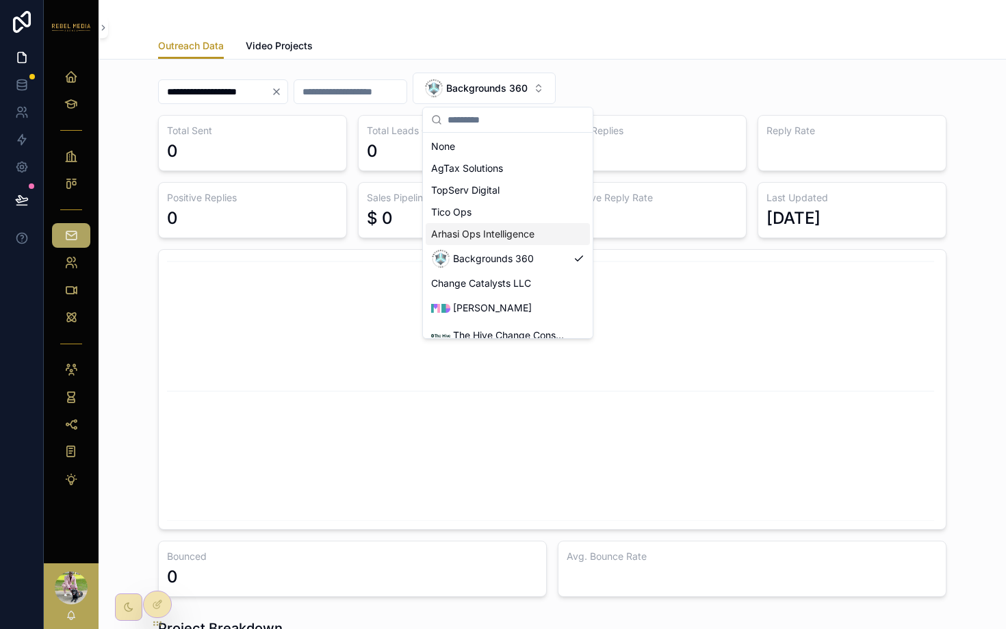
click at [507, 239] on span "Arhasi Ops Intelligence" at bounding box center [482, 234] width 103 height 14
drag, startPoint x: 507, startPoint y: 239, endPoint x: 845, endPoint y: -25, distance: 428.6
click at [845, 0] on html "**********" at bounding box center [503, 314] width 1006 height 629
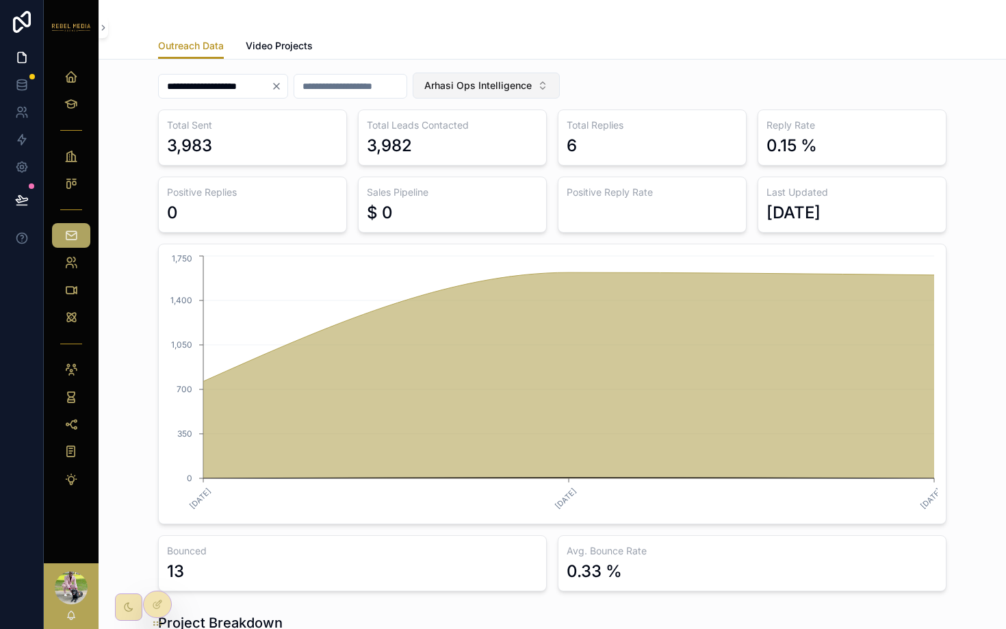
click at [508, 73] on button "Arhasi Ops Intelligence" at bounding box center [486, 86] width 147 height 26
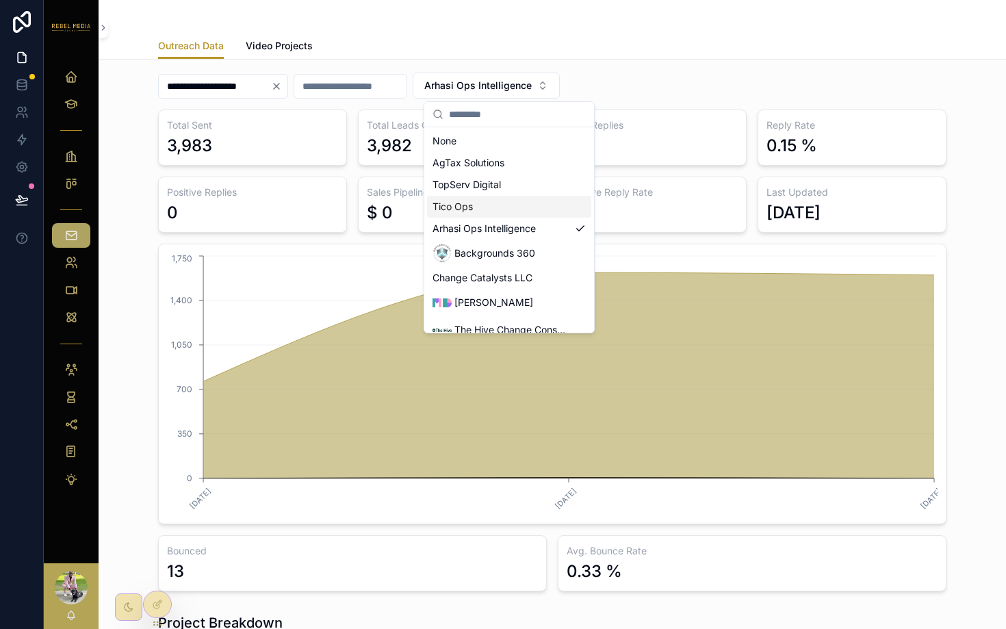
click at [484, 209] on div "Tico Ops" at bounding box center [509, 207] width 164 height 22
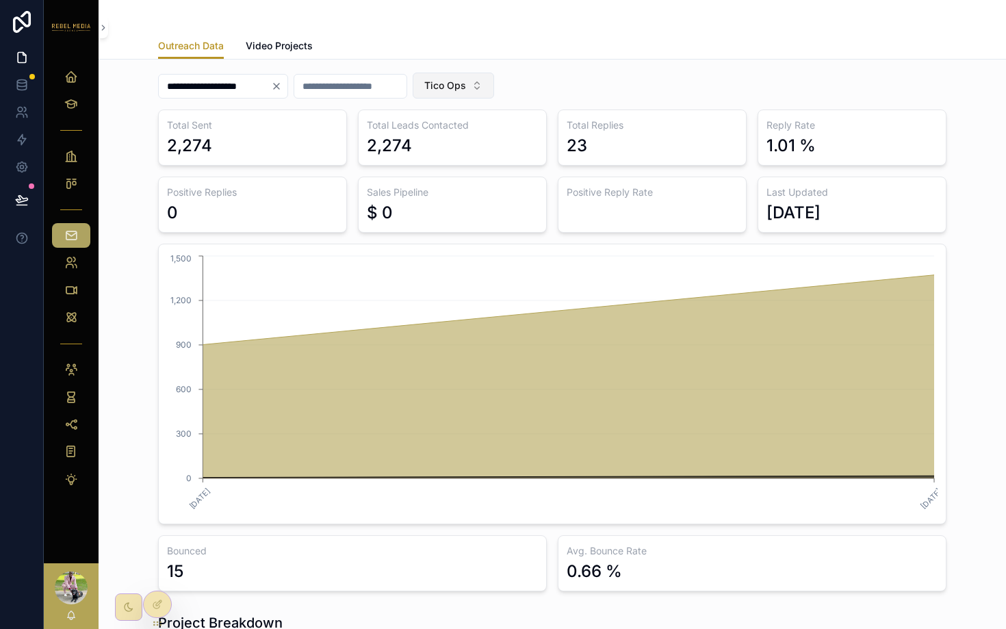
click at [494, 84] on button "Tico Ops" at bounding box center [453, 86] width 81 height 26
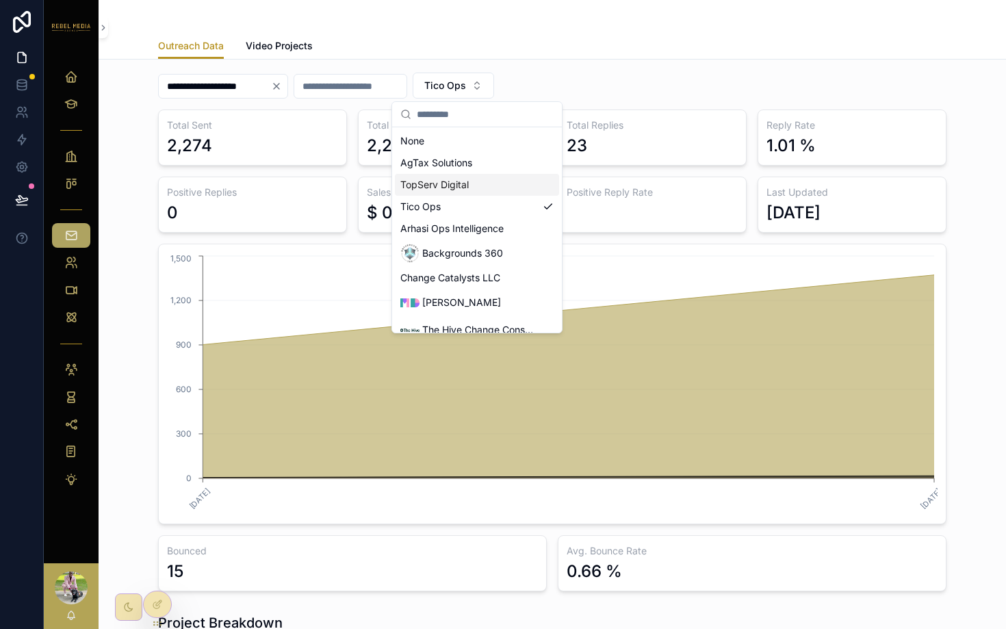
click at [479, 190] on div "TopServ Digital" at bounding box center [477, 185] width 164 height 22
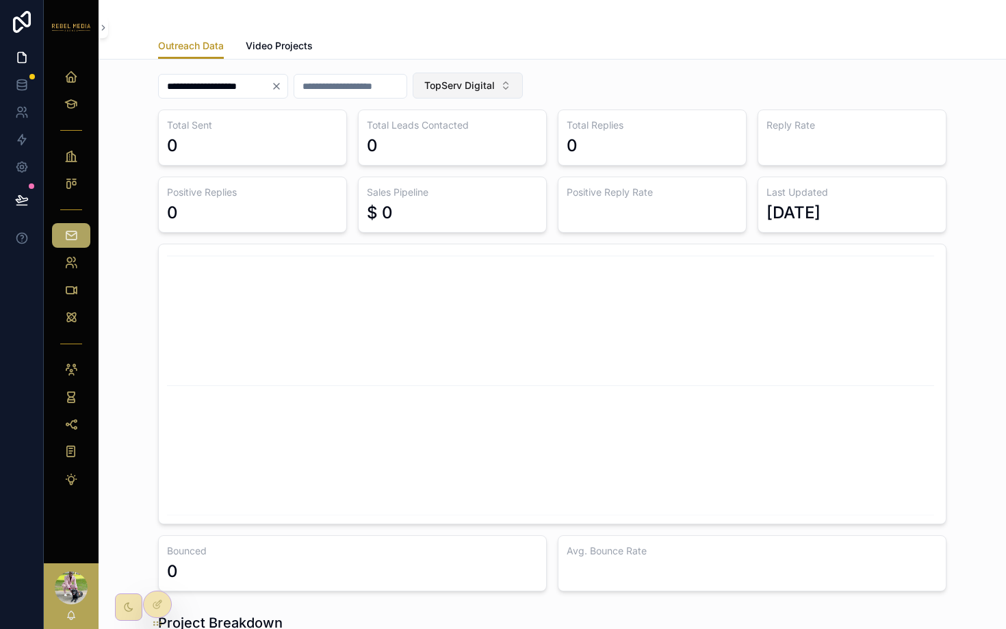
click at [467, 88] on span "TopServ Digital" at bounding box center [459, 86] width 71 height 14
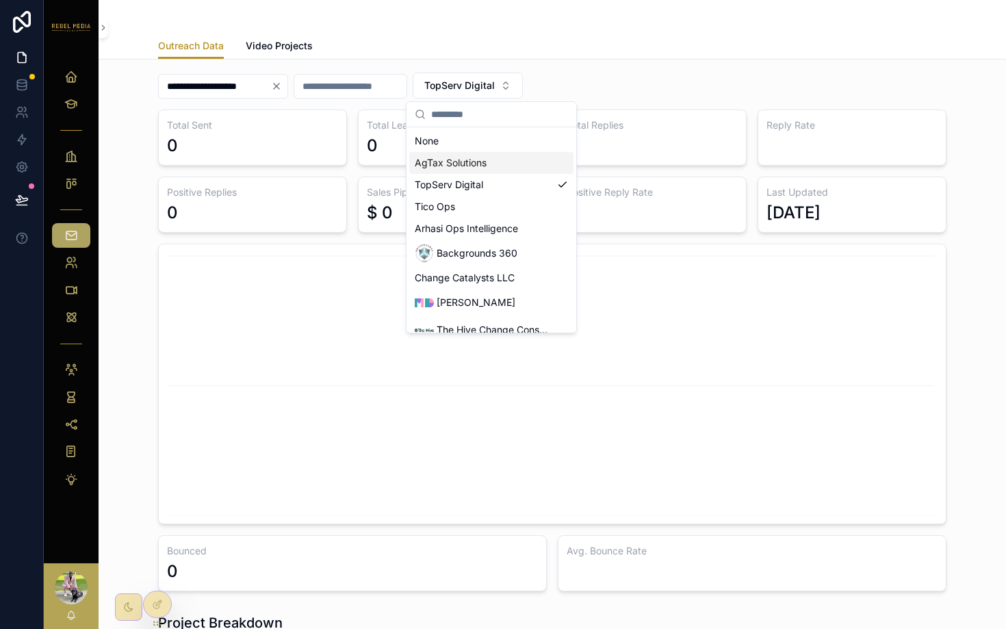
click at [431, 156] on span "AgTax Solutions" at bounding box center [451, 163] width 72 height 14
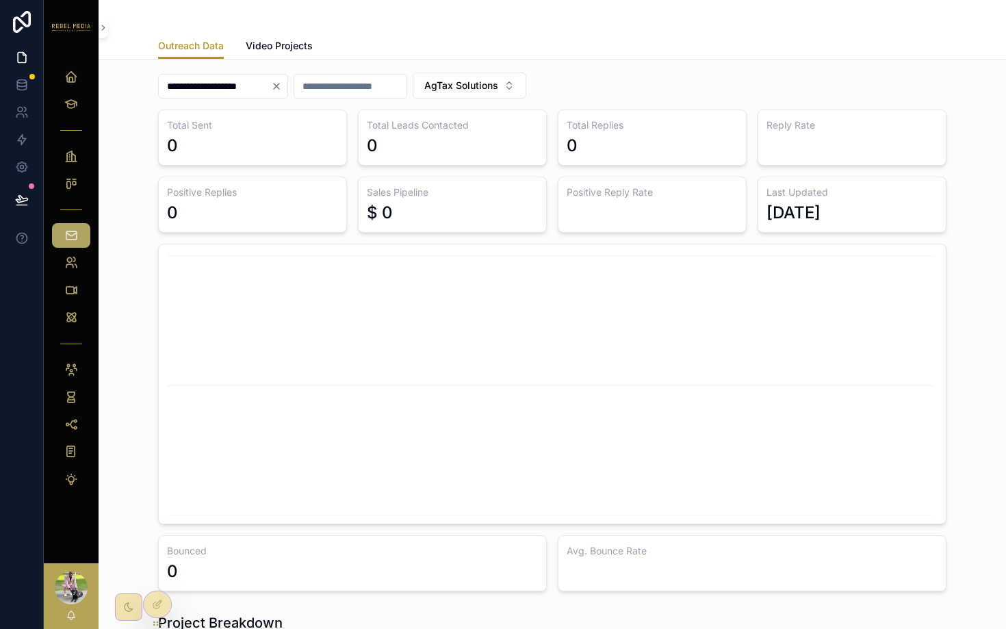
click at [366, 18] on div "scrollable content" at bounding box center [552, 16] width 789 height 33
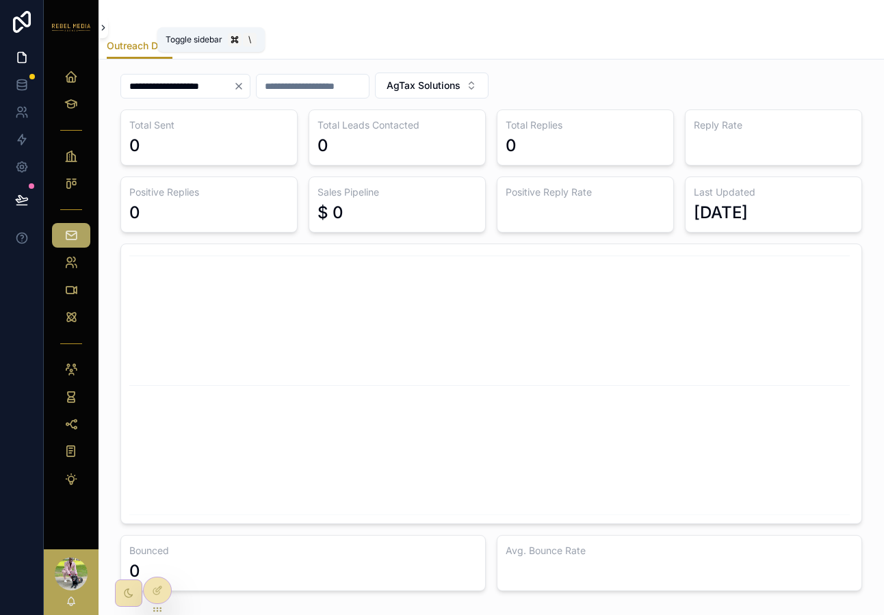
click at [101, 26] on icon "scrollable content" at bounding box center [104, 28] width 10 height 10
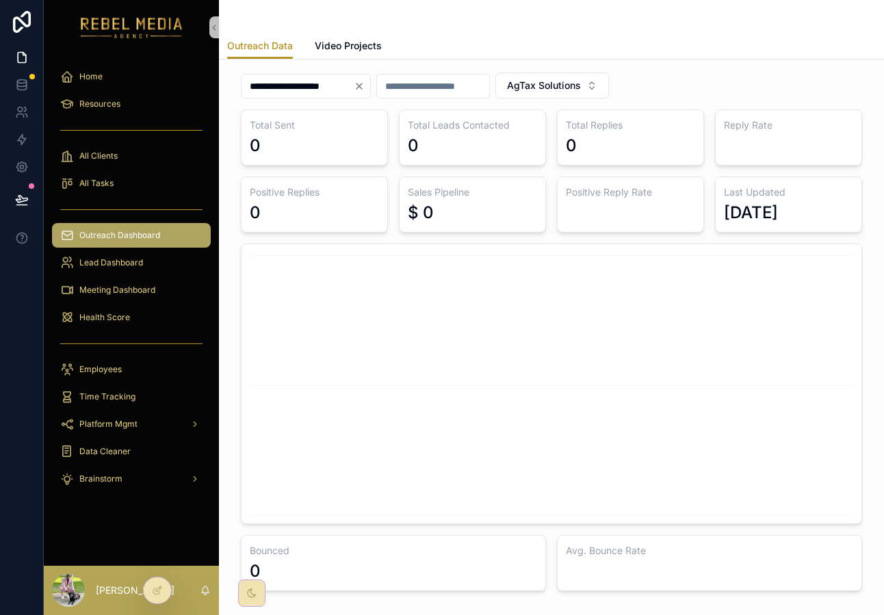
click at [107, 242] on div "Outreach Dashboard" at bounding box center [131, 236] width 142 height 22
click at [107, 254] on div "Lead Dashboard" at bounding box center [131, 263] width 142 height 22
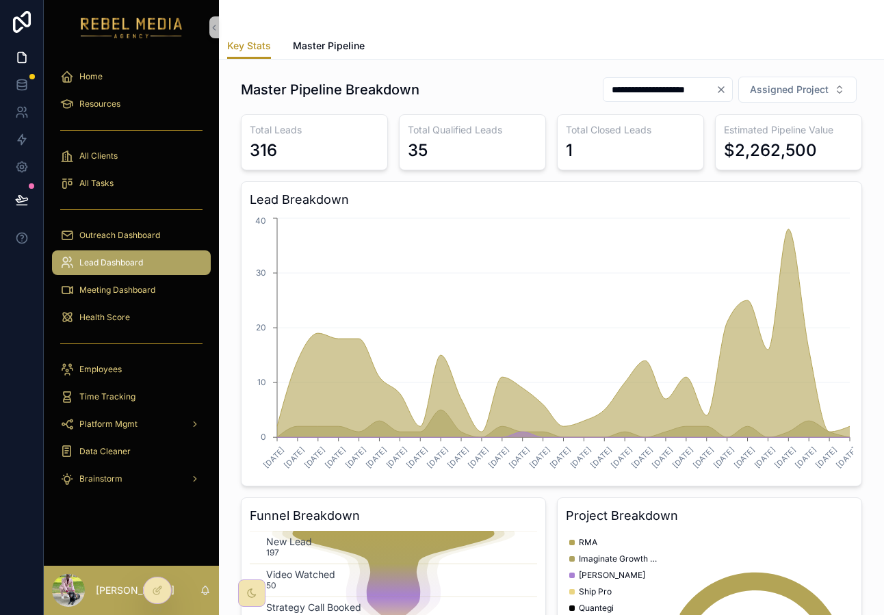
click at [387, 87] on h1 "Master Pipeline Breakdown" at bounding box center [330, 89] width 179 height 19
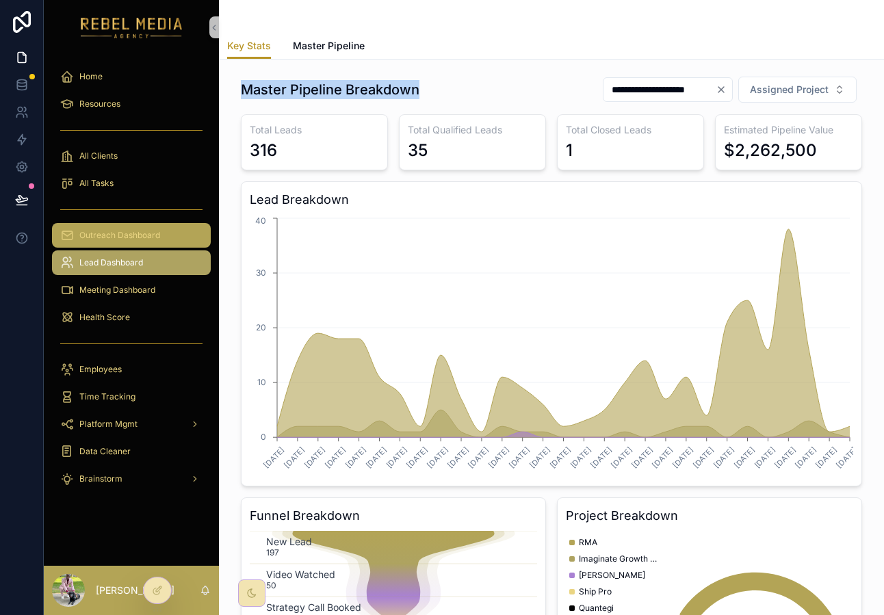
click at [118, 229] on div "Outreach Dashboard" at bounding box center [131, 236] width 142 height 22
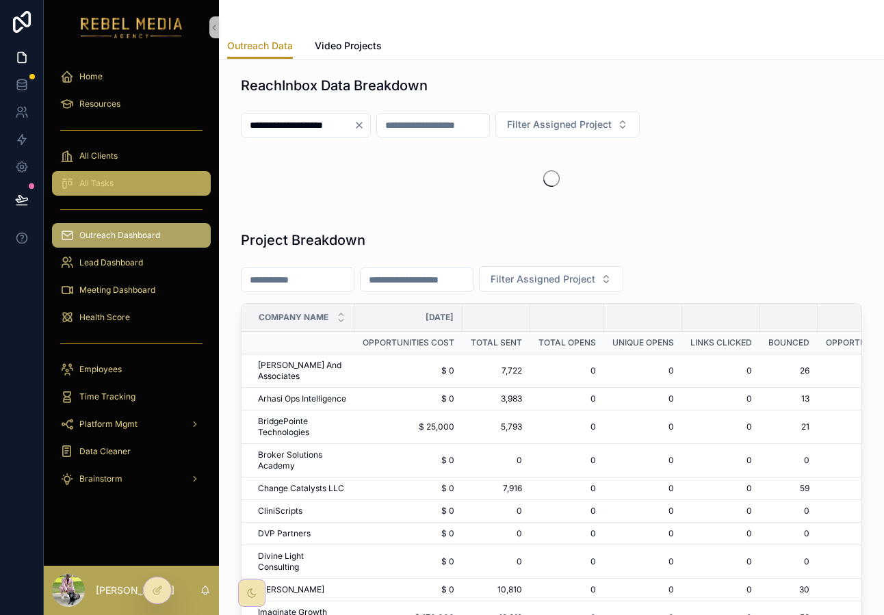
click at [123, 195] on link "All Tasks" at bounding box center [131, 183] width 159 height 25
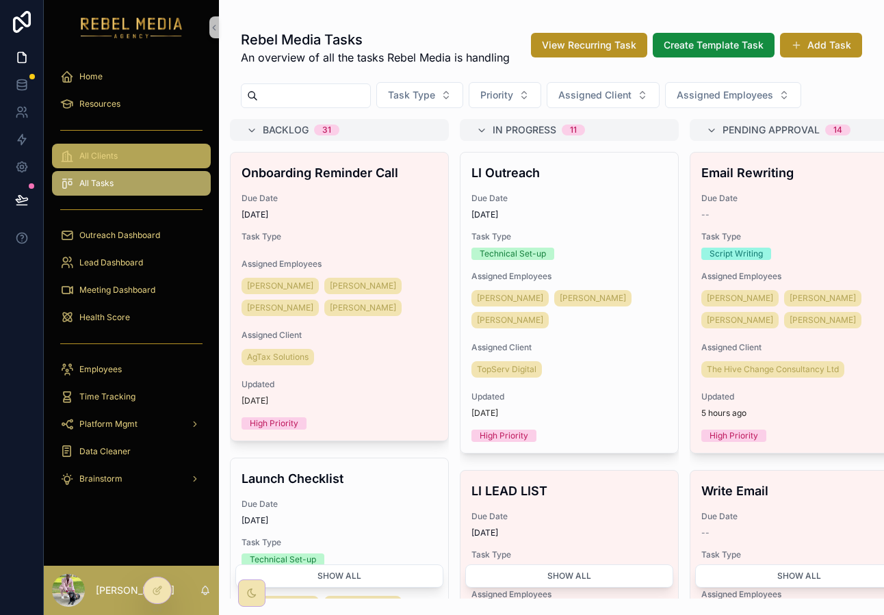
drag, startPoint x: 123, startPoint y: 187, endPoint x: 123, endPoint y: 159, distance: 27.4
click at [123, 187] on div "All Tasks" at bounding box center [131, 183] width 142 height 22
click at [123, 158] on div "All Clients" at bounding box center [131, 156] width 142 height 22
